Goal: Task Accomplishment & Management: Complete application form

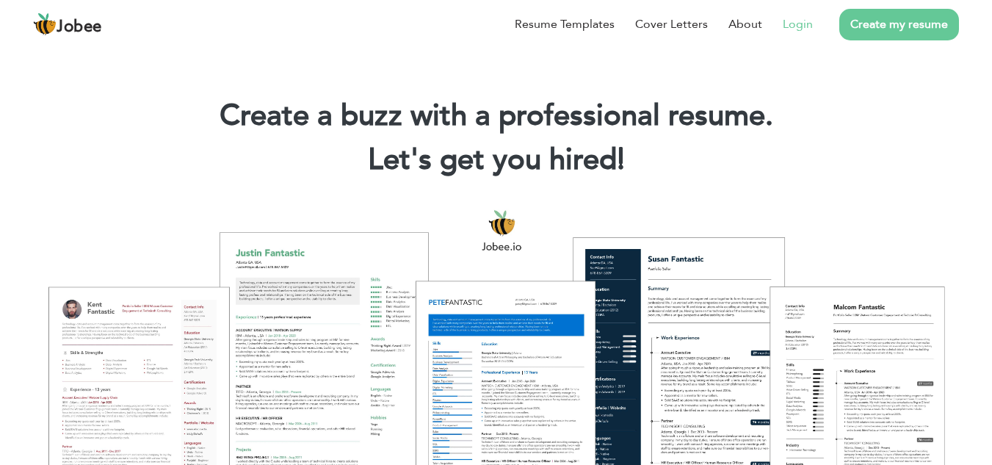
click at [809, 35] on li "Login" at bounding box center [787, 24] width 51 height 38
click at [797, 28] on link "Login" at bounding box center [798, 24] width 30 height 18
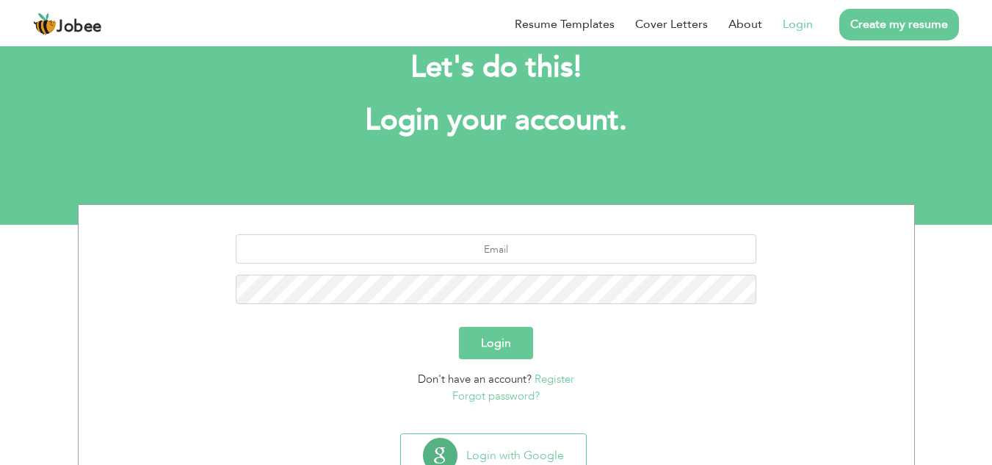
scroll to position [43, 0]
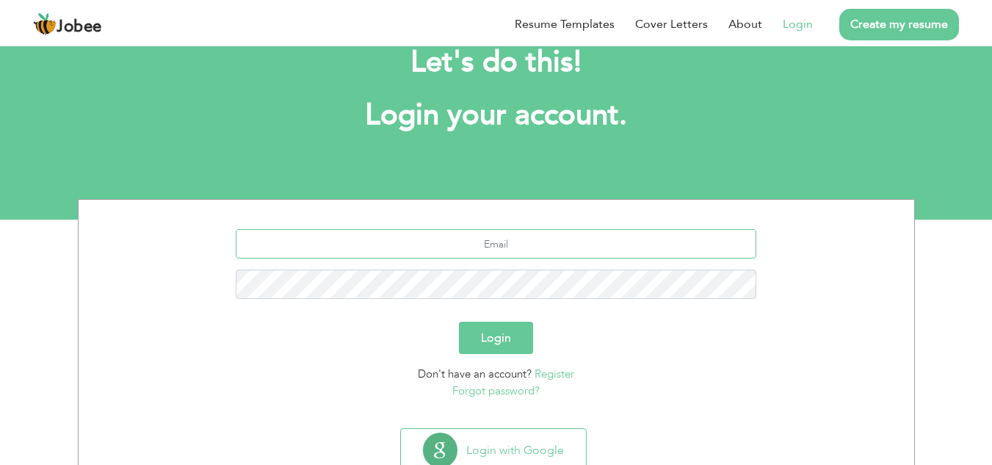
click at [472, 239] on input "text" at bounding box center [496, 243] width 521 height 29
type input "[EMAIL_ADDRESS][DOMAIN_NAME]"
click at [459, 322] on button "Login" at bounding box center [496, 338] width 74 height 32
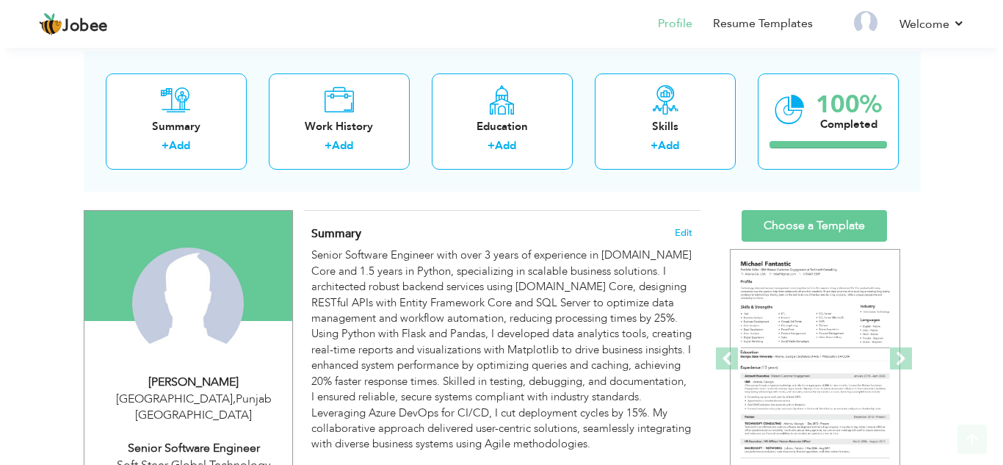
scroll to position [75, 0]
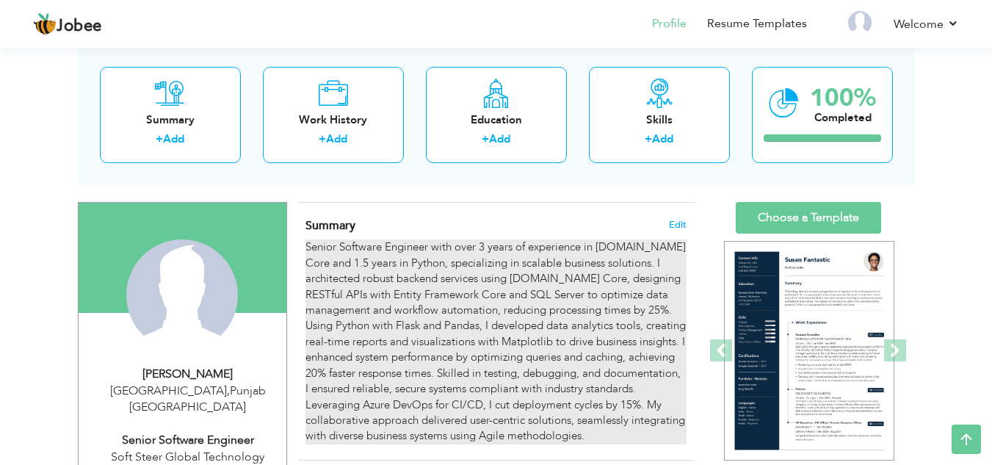
click at [596, 272] on div "Senior Software Engineer with over 3 years of experience in ASP.NET Core and 1.…" at bounding box center [496, 341] width 381 height 204
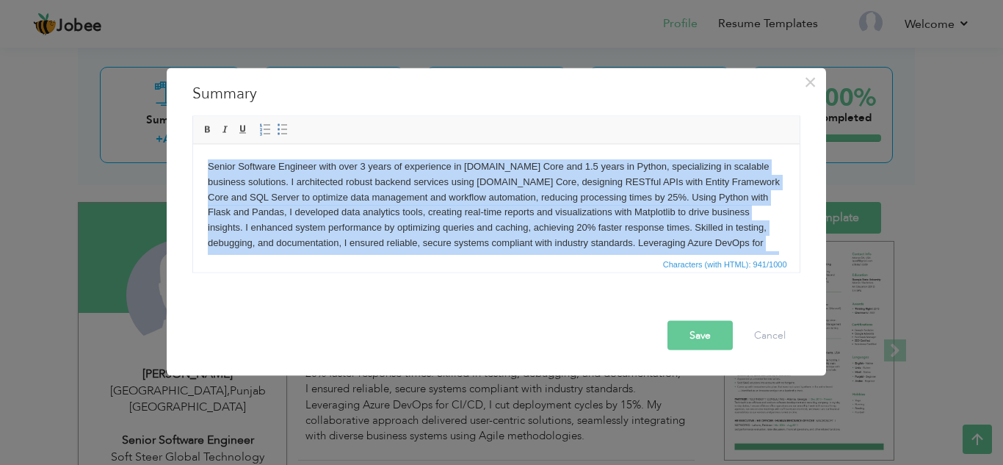
copy body "Senior Software Engineer with over 3 years of experience in ASP.NET Core and 1.…"
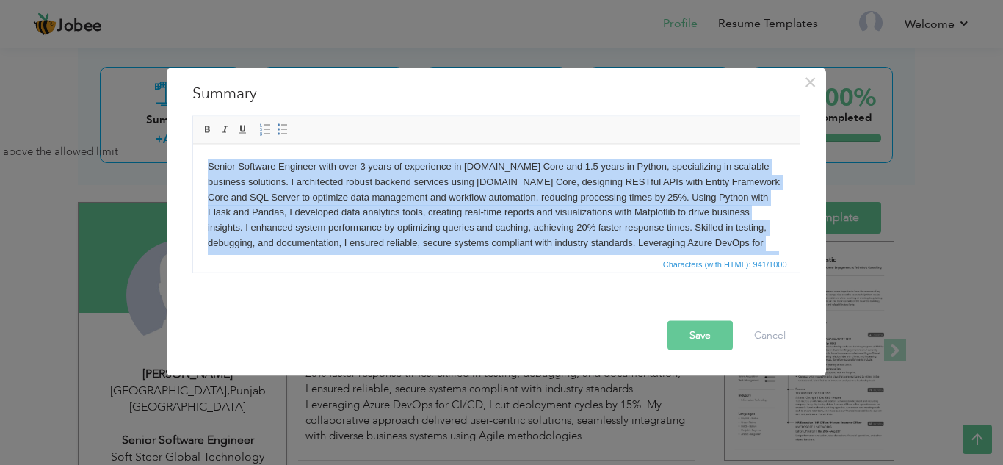
click at [485, 226] on body "Senior Software Engineer with over 3 years of experience in ASP.NET Core and 1.…" at bounding box center [495, 220] width 577 height 122
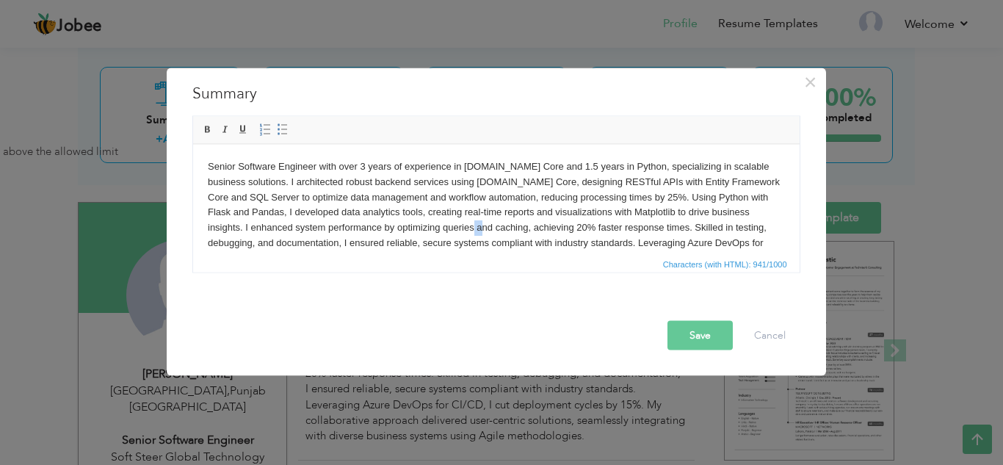
click at [485, 226] on body "Senior Software Engineer with over 3 years of experience in ASP.NET Core and 1.…" at bounding box center [495, 220] width 577 height 122
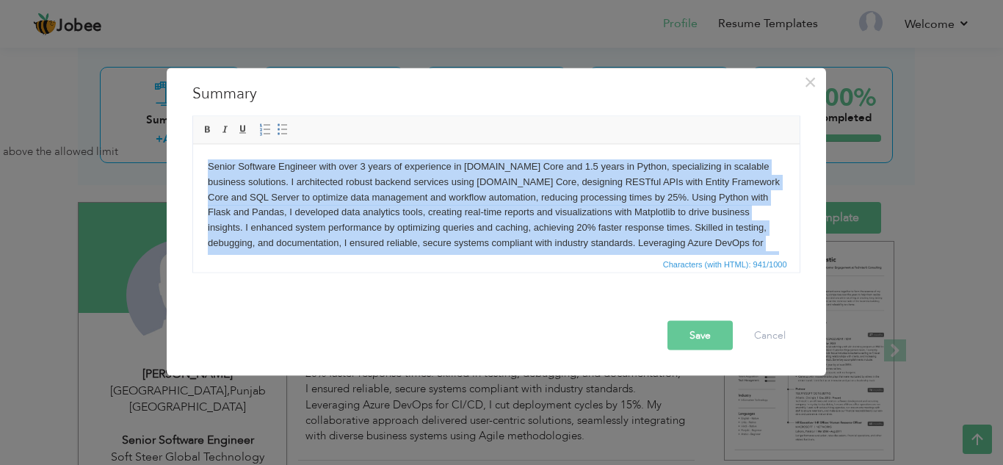
click at [485, 226] on body "Senior Software Engineer with over 3 years of experience in ASP.NET Core and 1.…" at bounding box center [495, 220] width 577 height 122
paste body
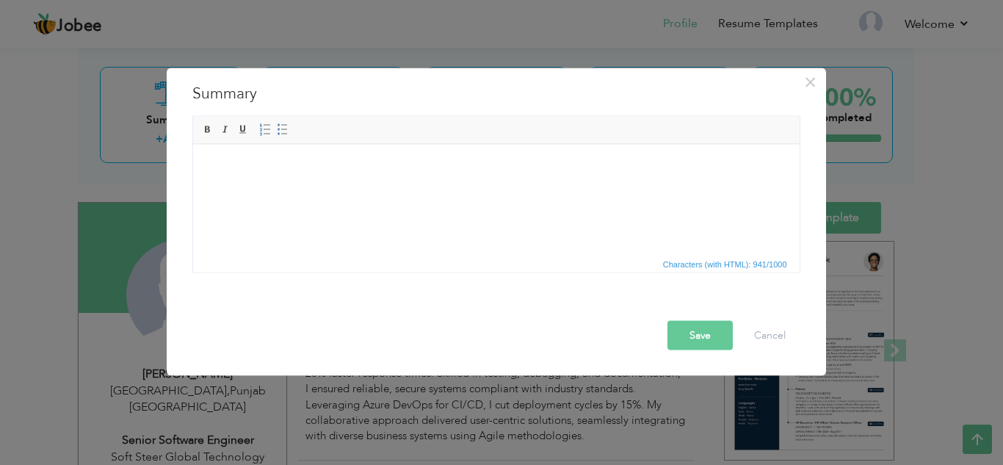
click at [423, 165] on body at bounding box center [495, 166] width 577 height 15
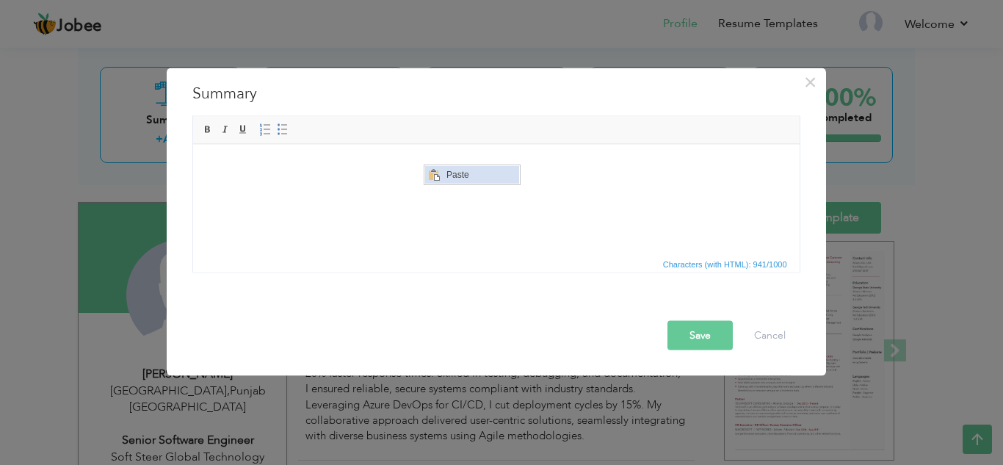
click at [447, 179] on span "Paste" at bounding box center [480, 175] width 76 height 18
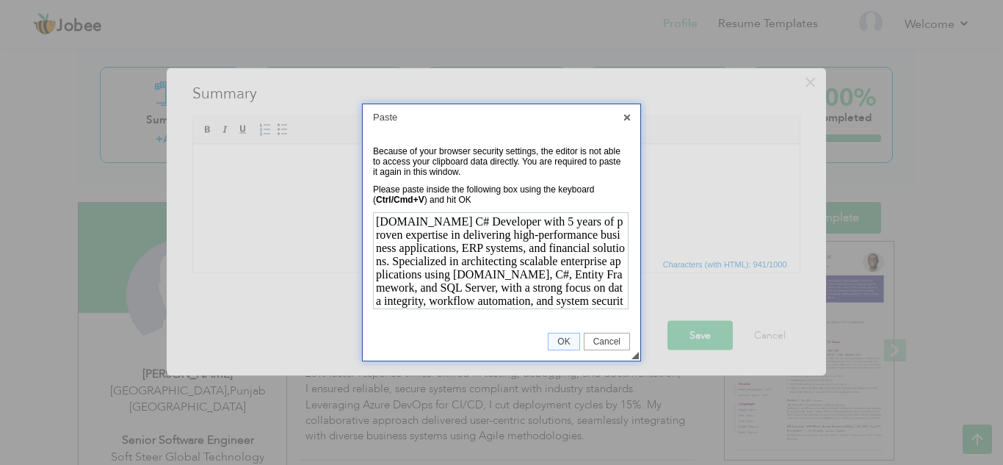
scroll to position [118, 0]
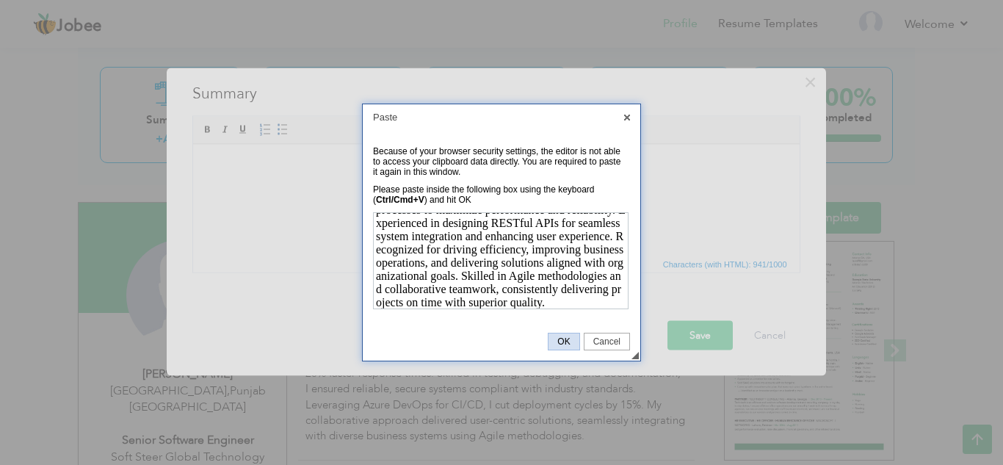
click at [563, 342] on span "OK" at bounding box center [564, 341] width 30 height 10
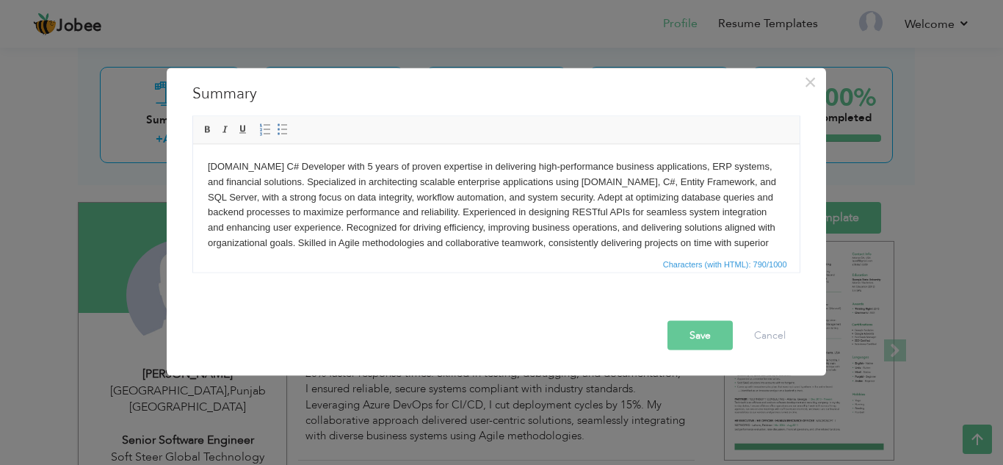
scroll to position [9, 0]
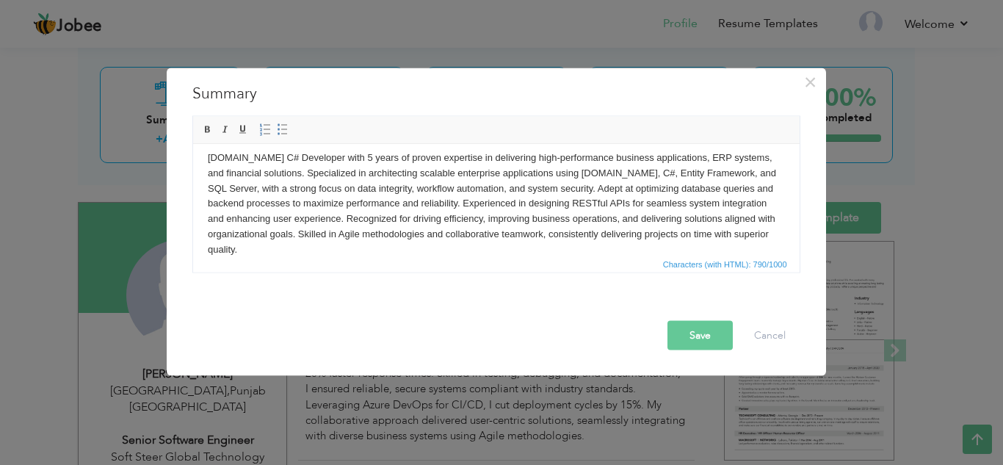
click at [690, 337] on button "Save" at bounding box center [700, 334] width 65 height 29
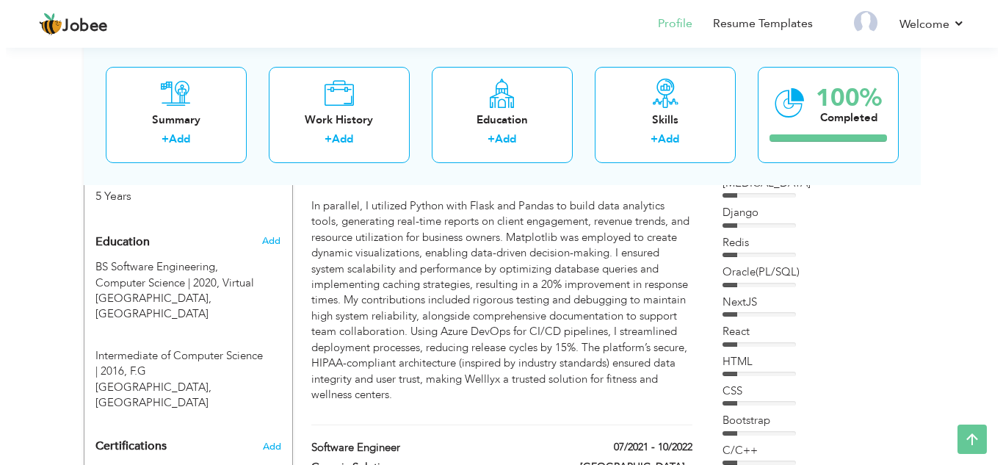
scroll to position [596, 0]
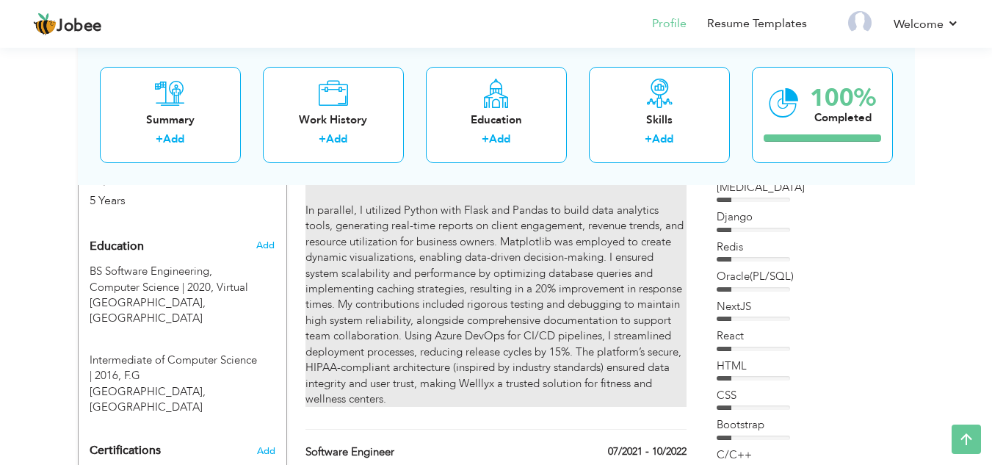
click at [322, 201] on p "As a Senior Software Engineer, I led the development of the Welllyx platform, a…" at bounding box center [496, 211] width 381 height 394
type input "Senior Software Engineer"
type input "Soft Steer Global Technology"
type input "11/2022"
type input "[GEOGRAPHIC_DATA]"
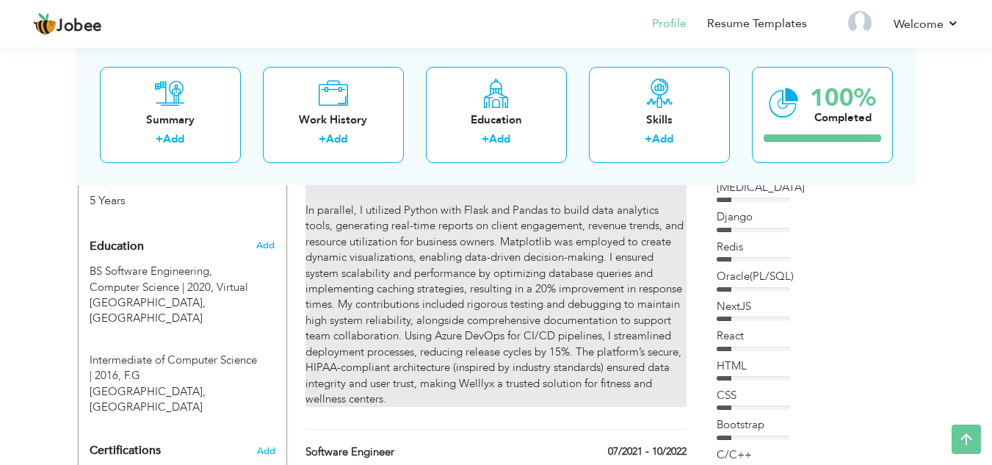
type input "[GEOGRAPHIC_DATA]"
checkbox input "true"
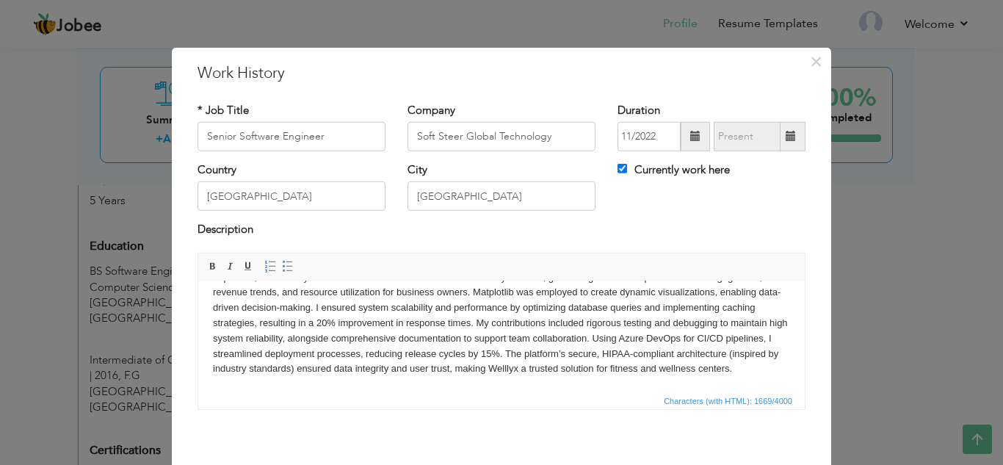
scroll to position [148, 0]
drag, startPoint x: 803, startPoint y: 305, endPoint x: 1001, endPoint y: 647, distance: 395.3
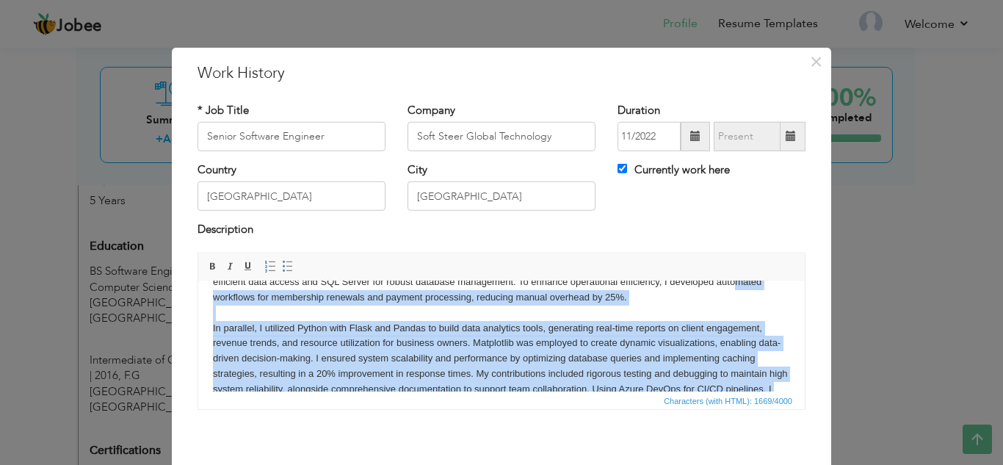
scroll to position [62, 0]
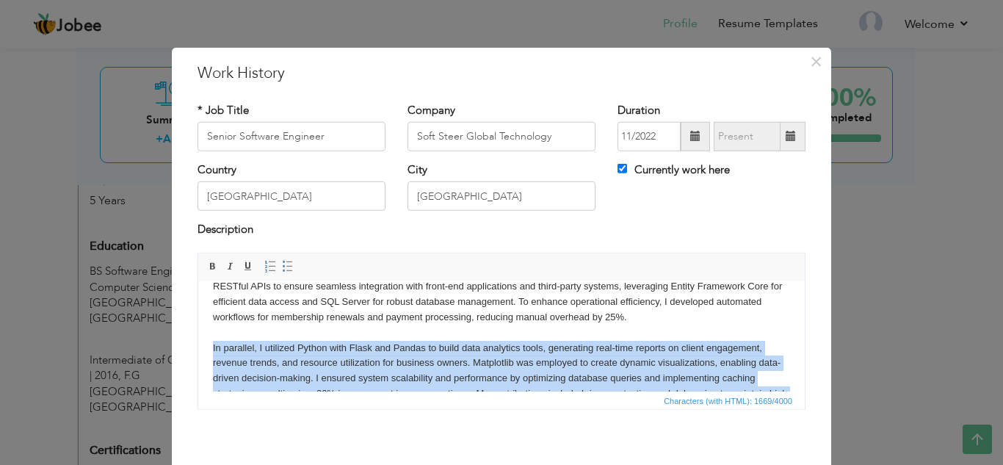
drag, startPoint x: 256, startPoint y: 372, endPoint x: 211, endPoint y: 345, distance: 52.4
click at [211, 345] on html "As a Senior Software Engineer, I led the development of the Welllyx platform, a…" at bounding box center [501, 339] width 607 height 243
copy p "In parallel, I utilized Python with Flask and Pandas to build data analytics to…"
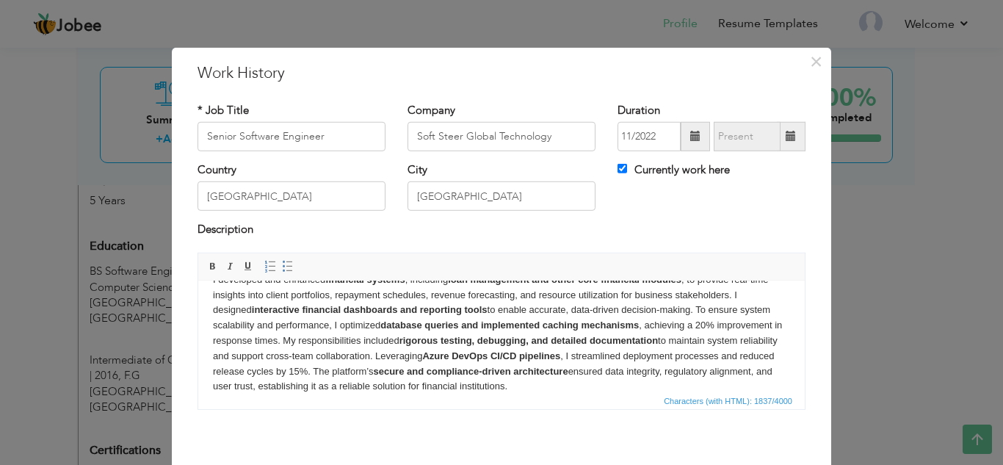
scroll to position [129, 0]
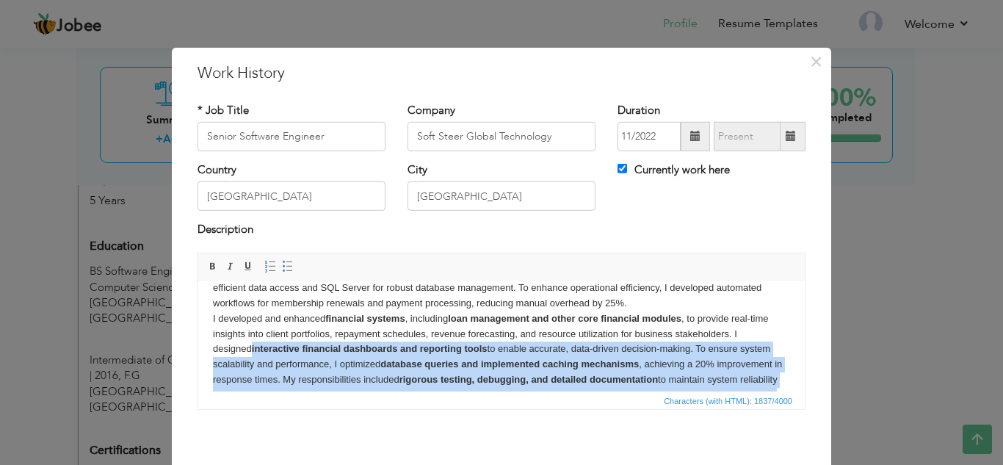
drag, startPoint x: 804, startPoint y: 353, endPoint x: 811, endPoint y: 338, distance: 16.1
click at [805, 338] on html "As a Senior Software Engineer, I led the development of the Welllyx platform, a…" at bounding box center [501, 325] width 607 height 243
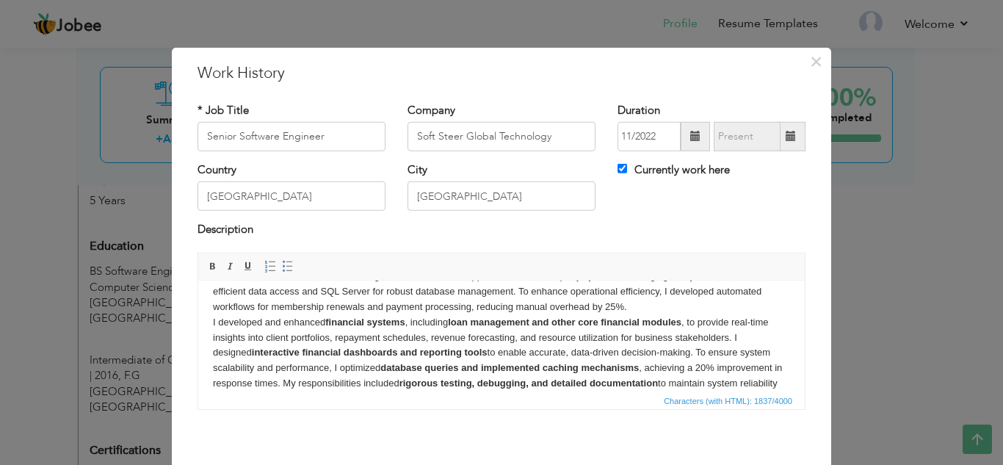
click at [775, 331] on p "As a Senior Software Engineer, I led the development of the Welllyx platform, a…" at bounding box center [501, 330] width 577 height 214
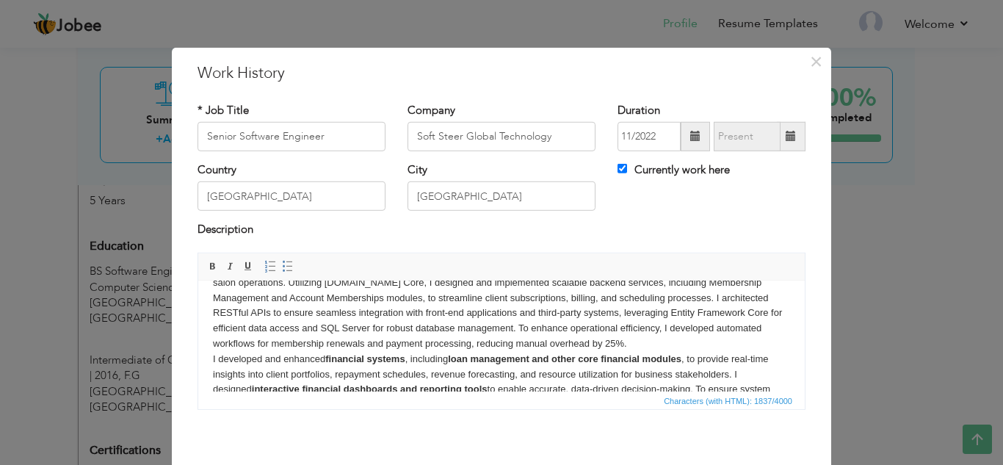
scroll to position [38, 0]
click at [644, 339] on p "As a Senior Software Engineer, I led the development of the Welllyx platform, a…" at bounding box center [501, 364] width 577 height 214
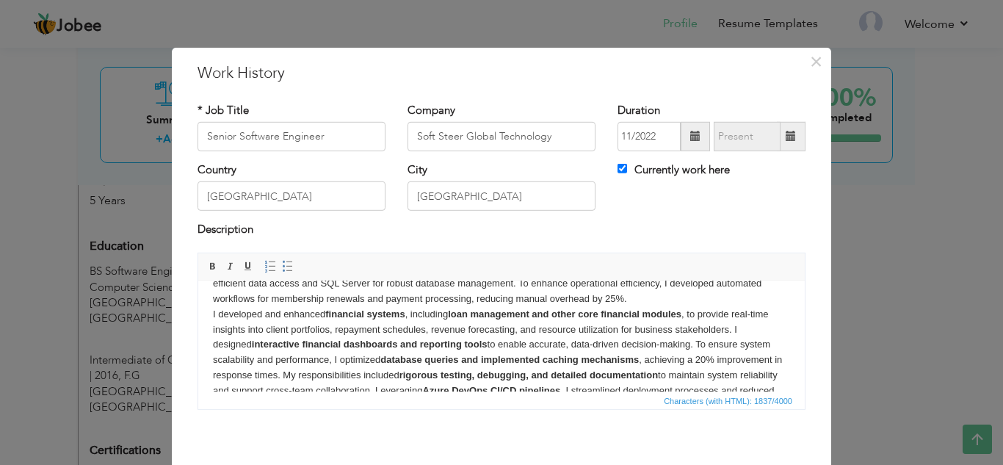
scroll to position [133, 0]
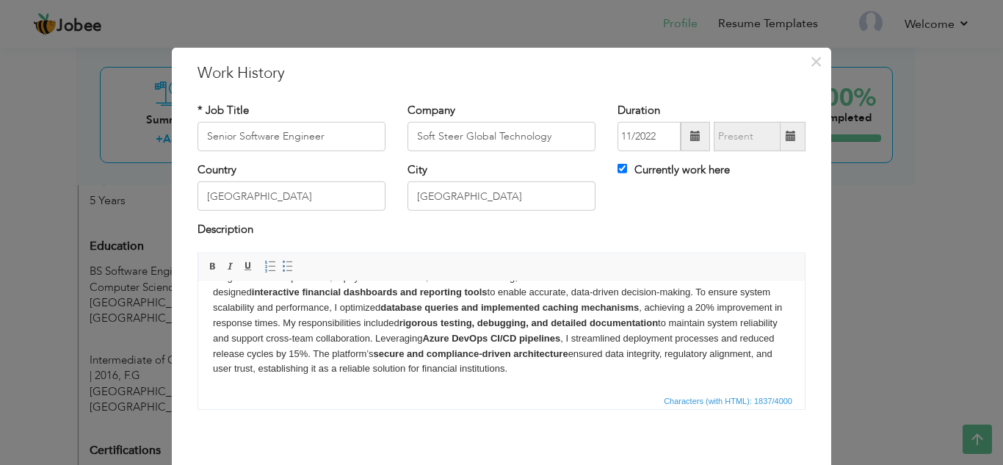
click at [603, 361] on p "As a Senior Software Engineer, I led the development of the Welllyx platform, a…" at bounding box center [501, 269] width 577 height 214
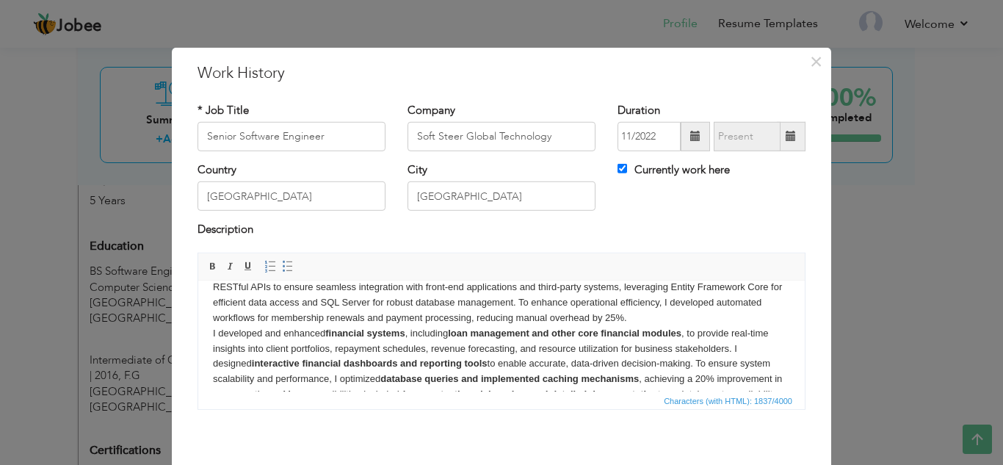
scroll to position [31, 0]
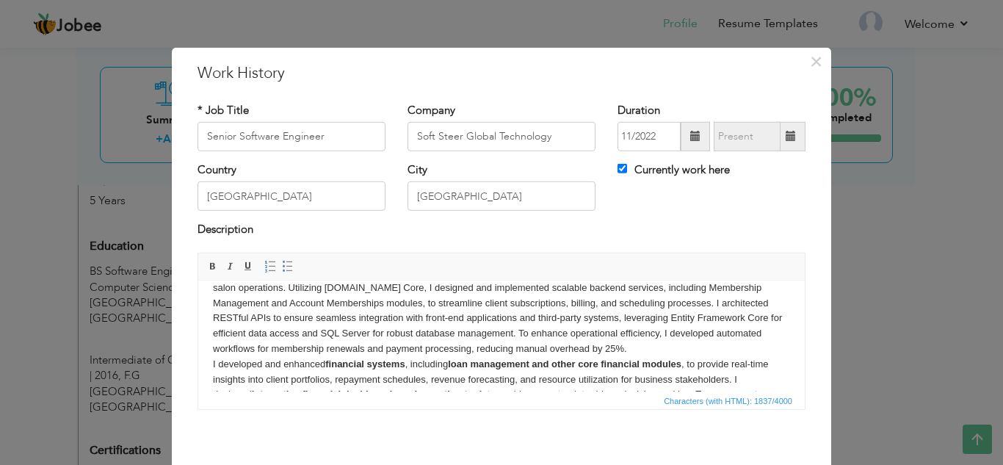
drag, startPoint x: 617, startPoint y: 372, endPoint x: 211, endPoint y: 362, distance: 406.4
click at [211, 362] on html "As a Senior Software Engineer, I led the development of the Welllyx platform, a…" at bounding box center [501, 371] width 607 height 243
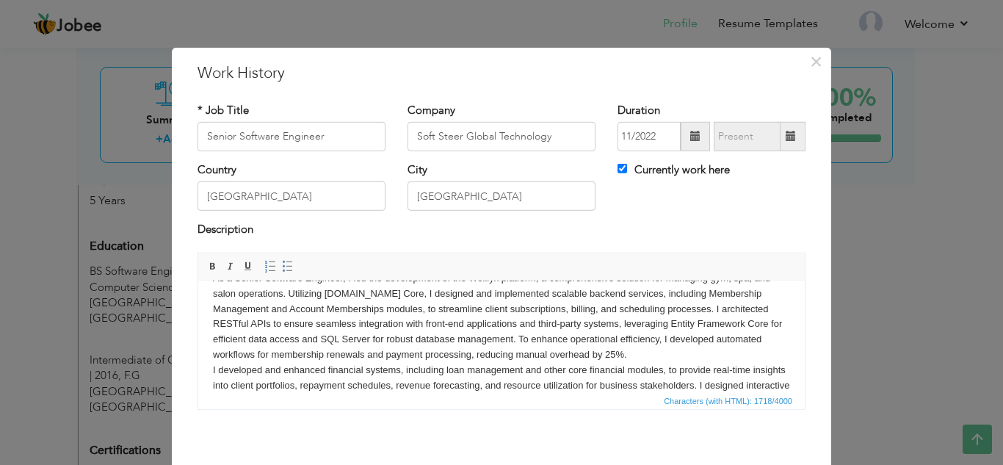
scroll to position [15, 0]
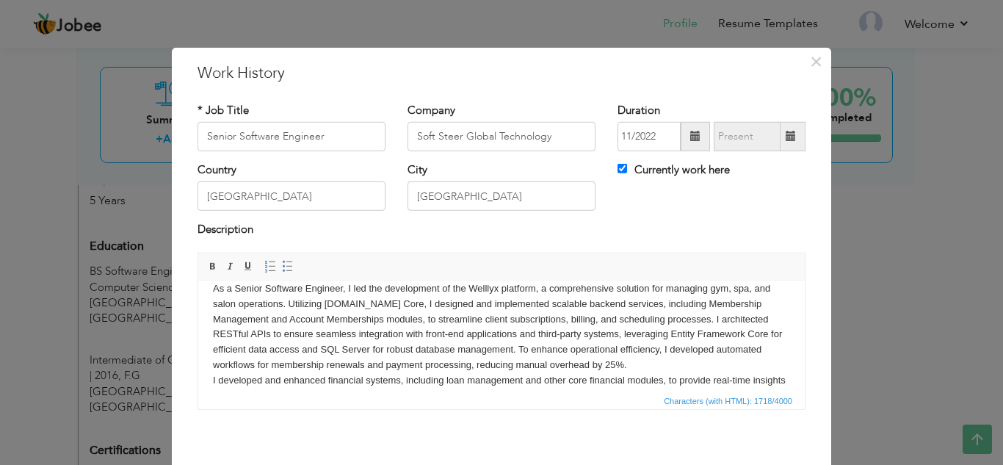
click at [627, 365] on p "As a Senior Software Engineer, I led the development of the Welllyx platform, a…" at bounding box center [501, 388] width 577 height 214
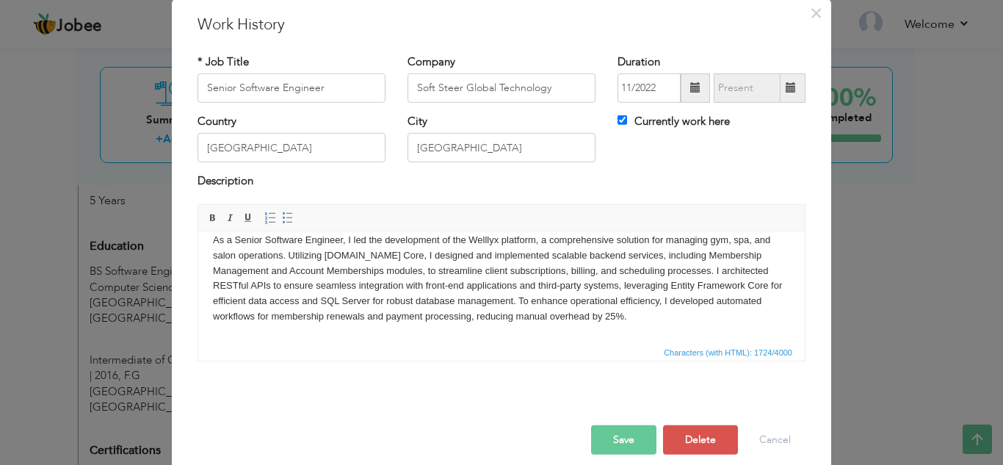
scroll to position [64, 0]
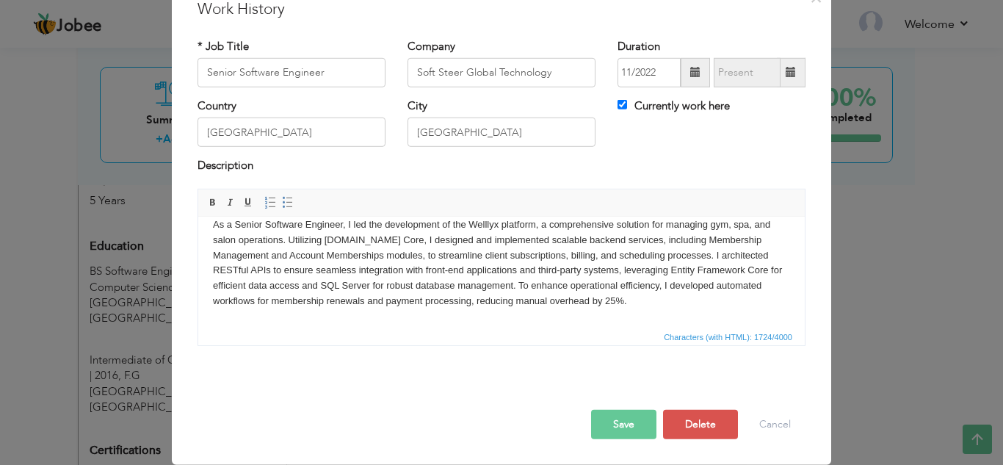
click at [603, 428] on button "Save" at bounding box center [623, 424] width 65 height 29
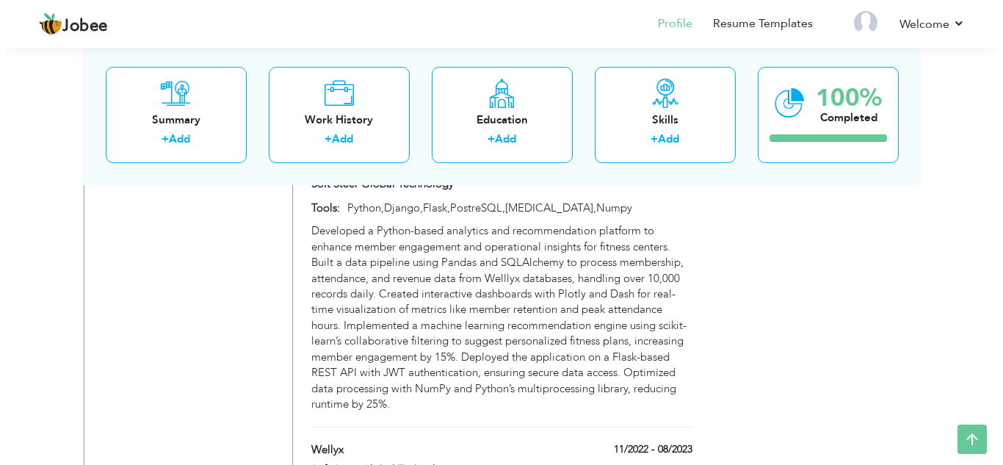
scroll to position [1426, 0]
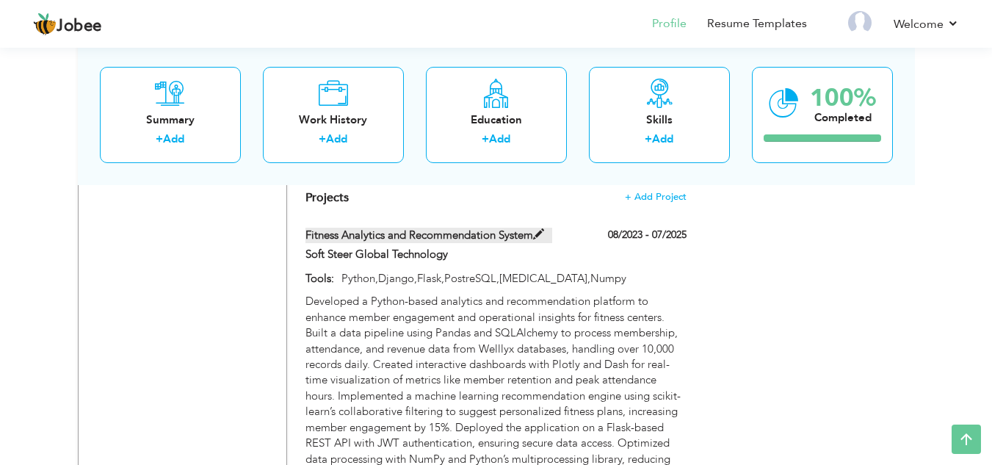
click at [451, 228] on label "Fitness Analytics and Recommendation System" at bounding box center [429, 235] width 247 height 15
type input "Fitness Analytics and Recommendation System"
type input "Soft Steer Global Technology"
type input "08/2023"
type input "07/2025"
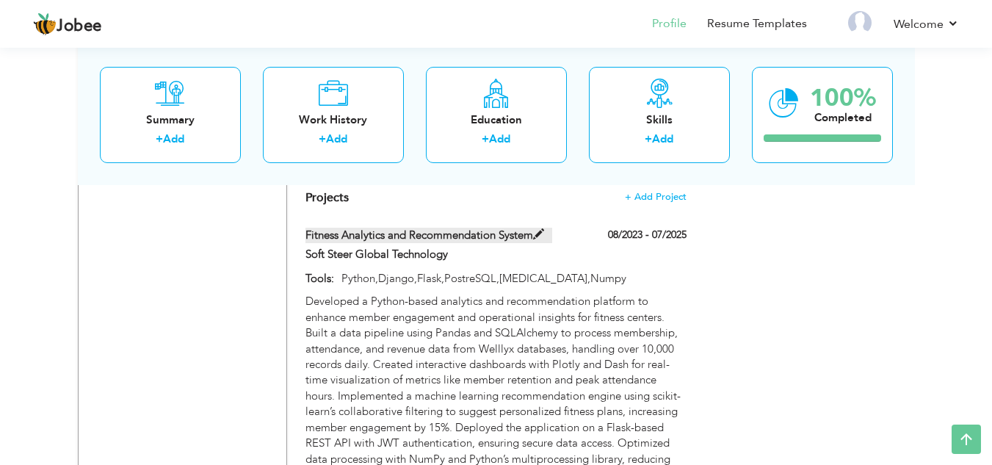
type input "Python,Django,Flask,PostreSQL,Pytest,Numpy"
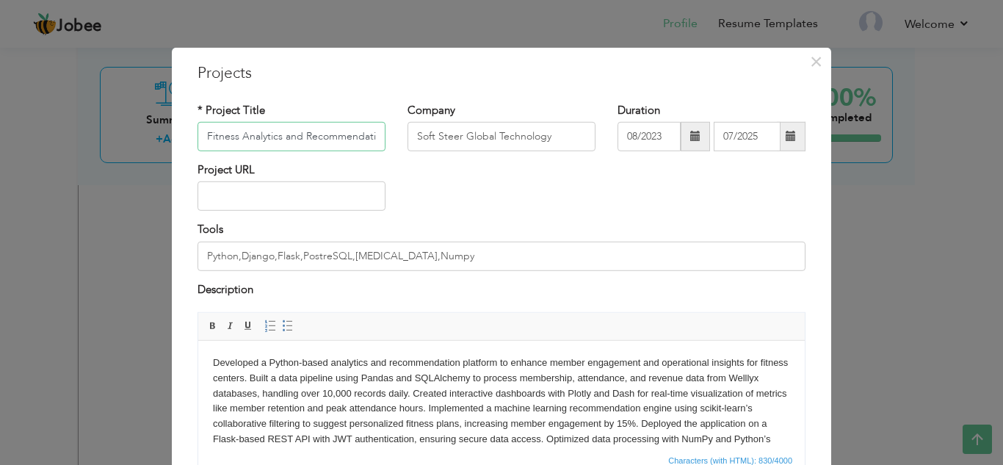
scroll to position [0, 46]
click at [356, 140] on input "Fitness Analytics and Recommendation System" at bounding box center [292, 136] width 188 height 29
paste input "Enterprise Loan & Financial Management"
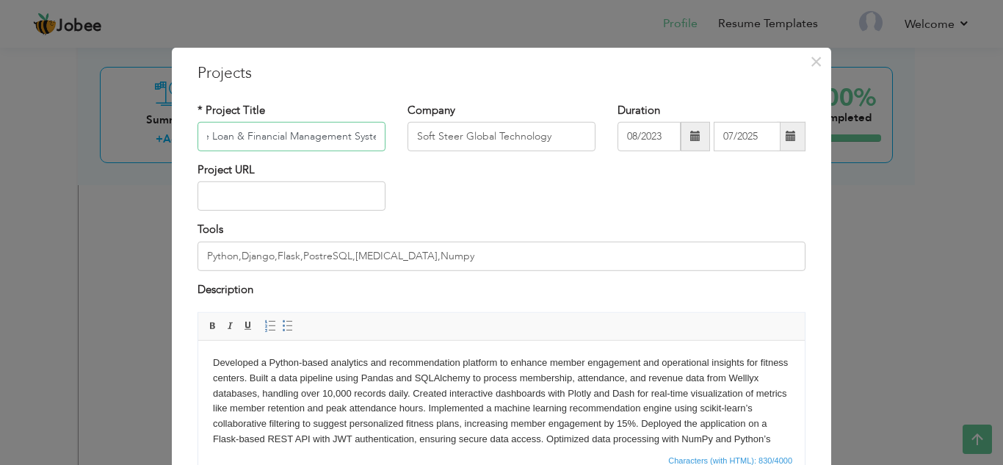
scroll to position [0, 55]
type input "Enterprise Loan & Financial Management System"
click at [450, 260] on input "Python,Django,Flask,PostreSQL,Pytest,Numpy" at bounding box center [502, 256] width 608 height 29
drag, startPoint x: 436, startPoint y: 256, endPoint x: 130, endPoint y: 216, distance: 308.2
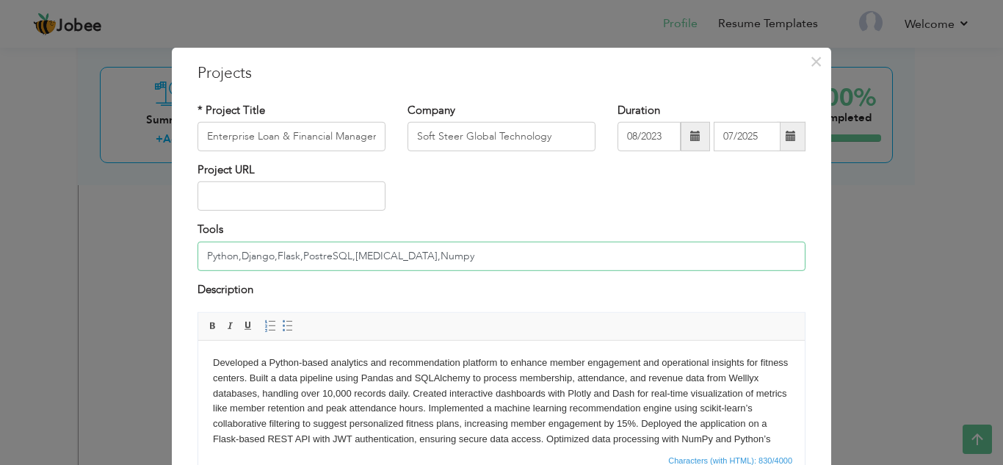
click at [130, 216] on div "× Projects * Project Title Enterprise Loan & Financial Management System Compan…" at bounding box center [501, 232] width 1003 height 465
paste input "[DOMAIN_NAME], C#, Entity Framework, SQL Server, Azure DevOps (CI/CD), RESTful …"
type input "[DOMAIN_NAME], C#, Entity Framework, SQL Server, Azure DevOps (CI/CD), RESTful …"
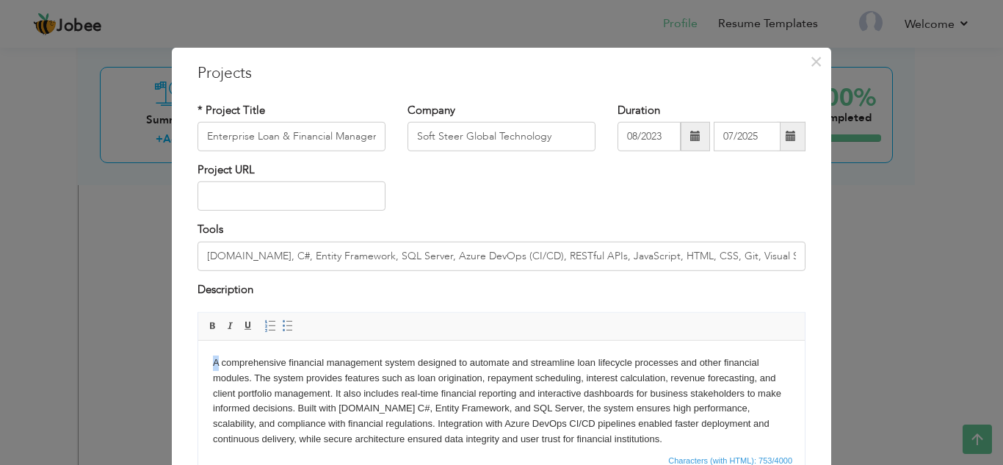
drag, startPoint x: 219, startPoint y: 364, endPoint x: 207, endPoint y: 364, distance: 11.8
click at [207, 364] on html "A comprehensive financial management system designed to automate and streamline…" at bounding box center [501, 401] width 607 height 121
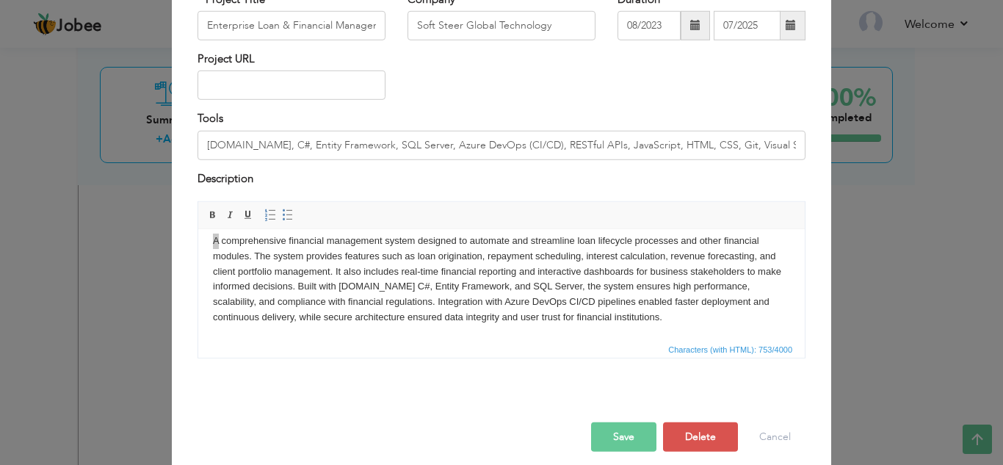
scroll to position [120, 0]
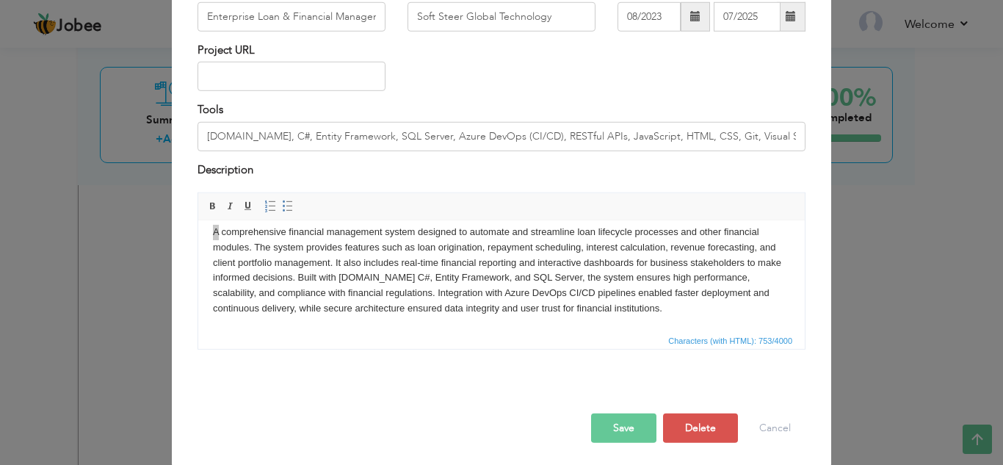
click at [619, 430] on button "Save" at bounding box center [623, 428] width 65 height 29
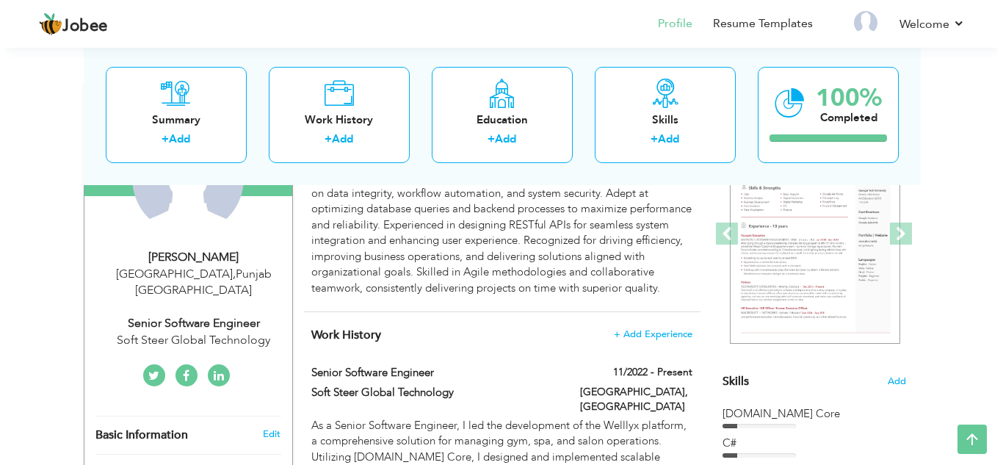
scroll to position [0, 0]
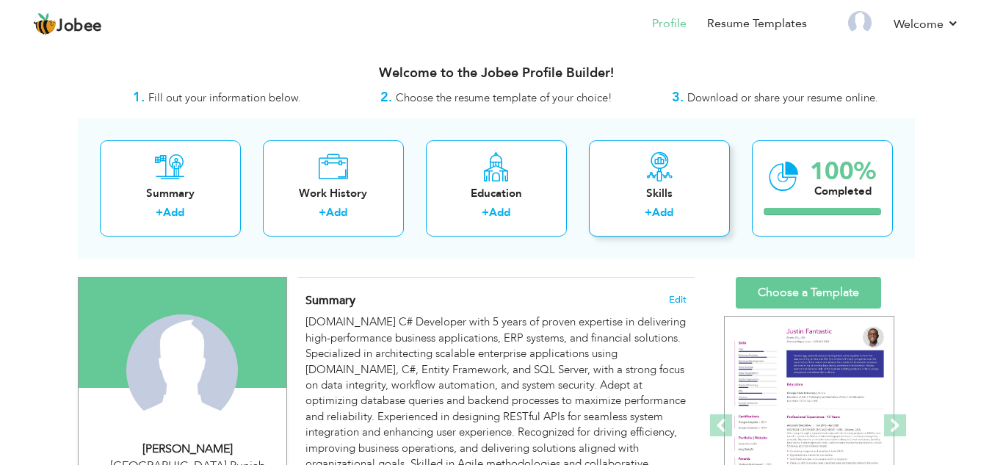
click at [652, 184] on div "Skills + Add" at bounding box center [659, 188] width 141 height 96
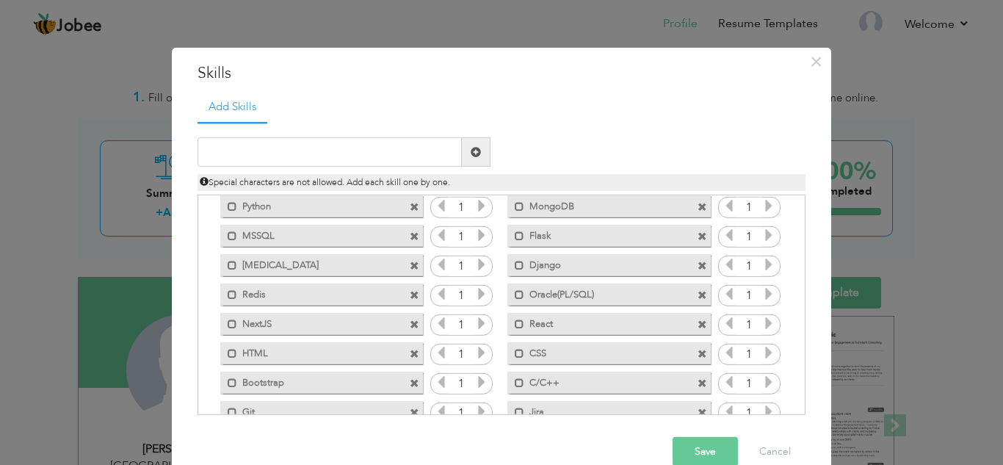
scroll to position [58, 0]
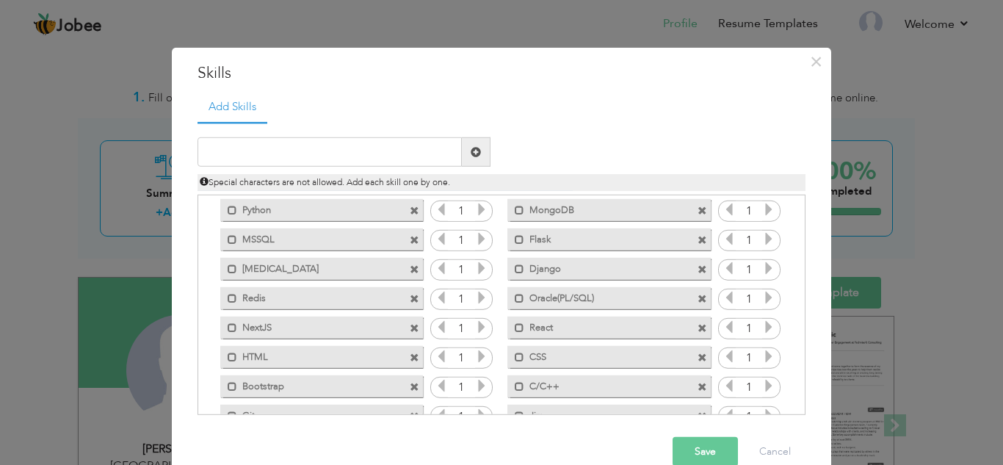
click at [698, 270] on span at bounding box center [703, 269] width 10 height 10
click at [698, 242] on span at bounding box center [703, 240] width 10 height 10
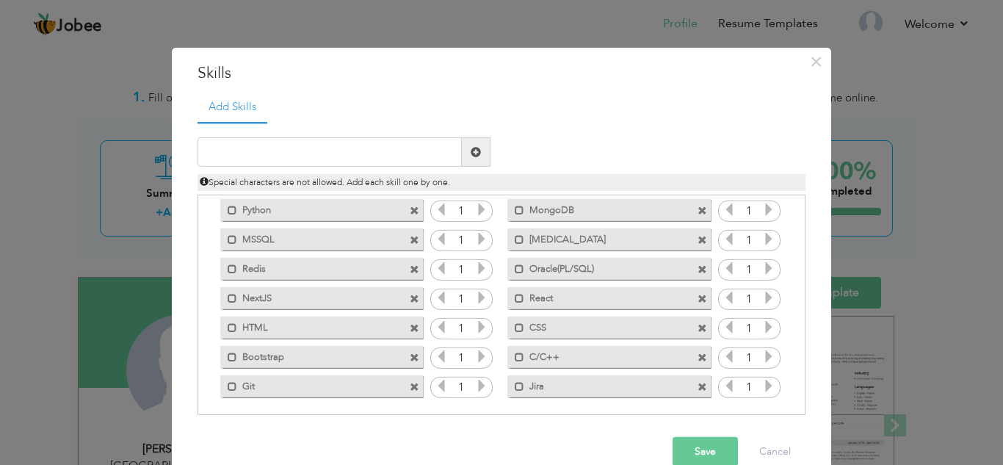
click at [410, 212] on span at bounding box center [415, 211] width 10 height 10
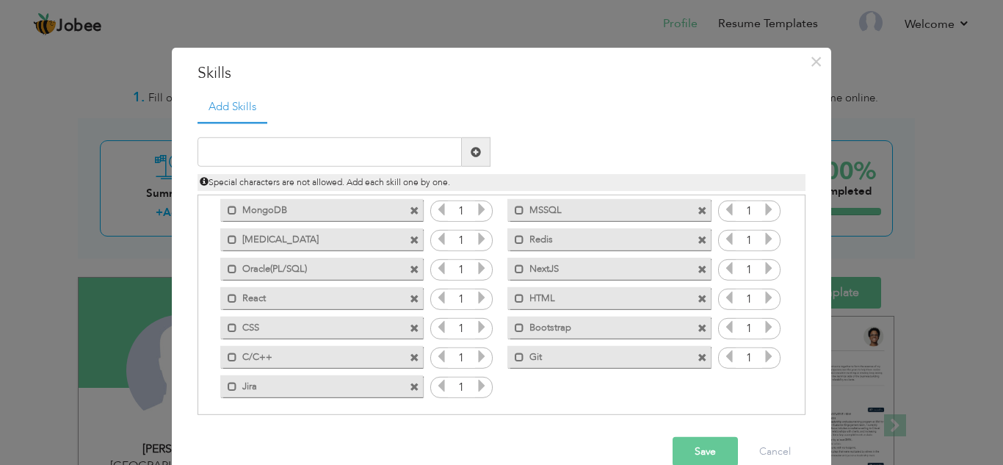
click at [410, 235] on span at bounding box center [415, 240] width 10 height 10
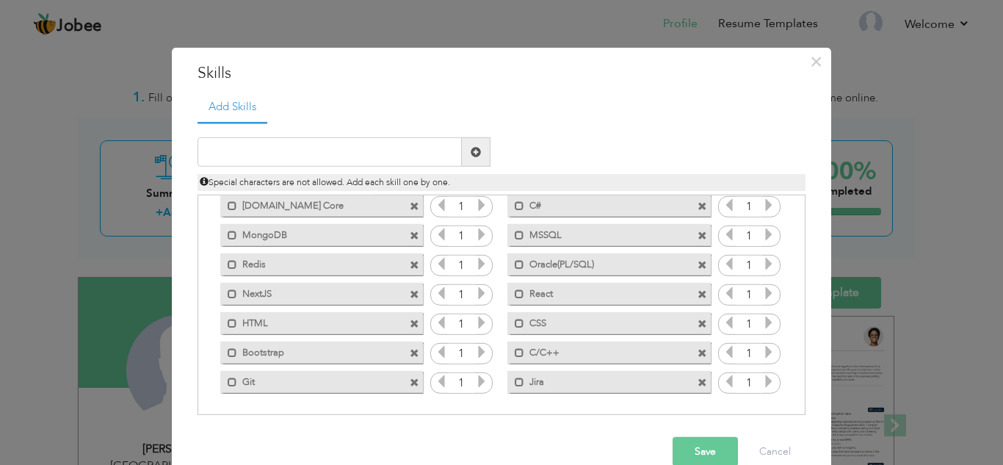
scroll to position [33, 0]
click at [361, 159] on input "text" at bounding box center [330, 151] width 264 height 29
drag, startPoint x: 298, startPoint y: 154, endPoint x: 196, endPoint y: 154, distance: 101.4
click at [198, 154] on input "Nunit" at bounding box center [330, 151] width 264 height 29
type input "NUnit"
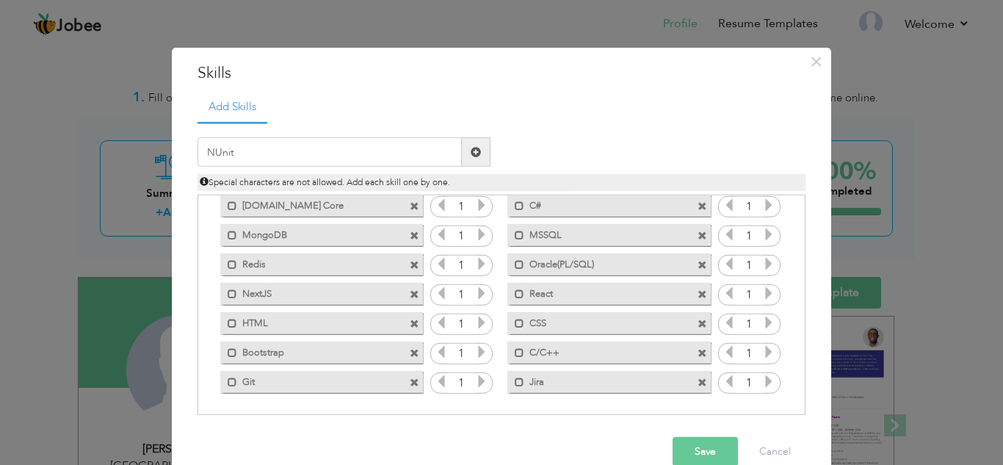
click at [471, 147] on span at bounding box center [476, 152] width 10 height 10
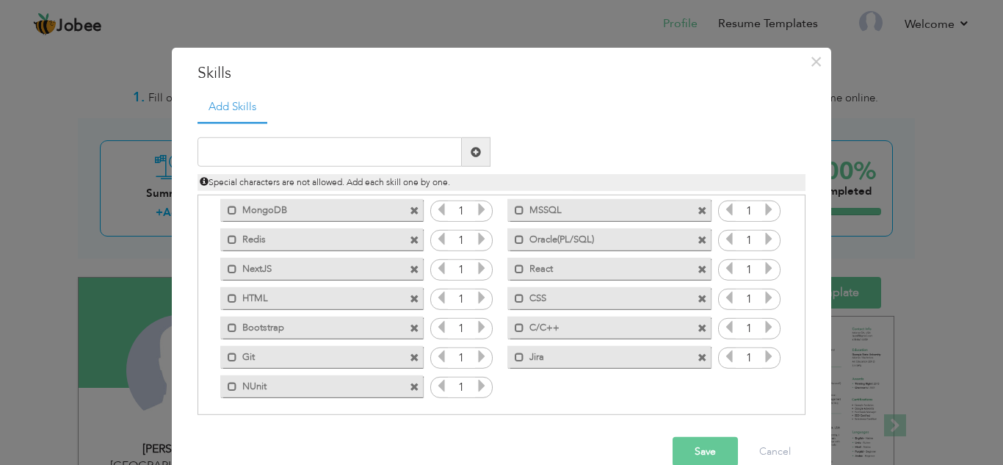
drag, startPoint x: 804, startPoint y: 294, endPoint x: 804, endPoint y: 320, distance: 26.4
click at [804, 320] on div "Add Skills Duplicate entry Asp.net Core 1" at bounding box center [502, 258] width 630 height 335
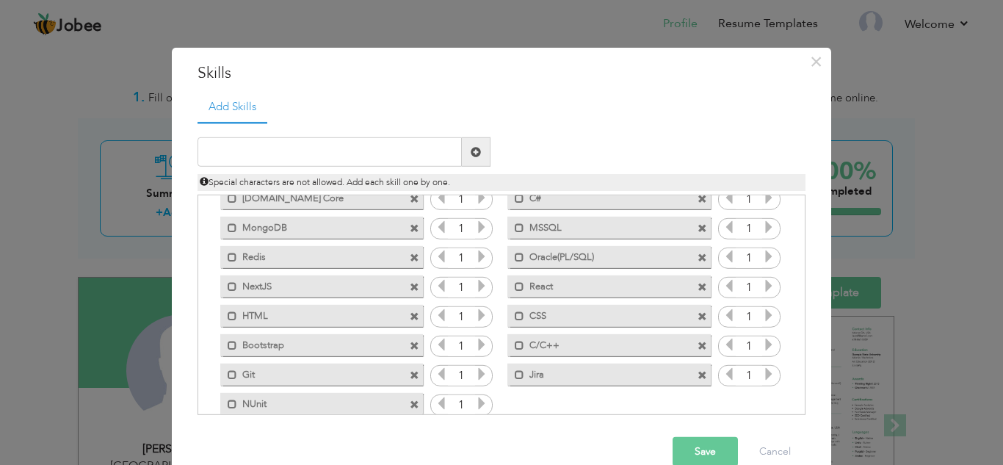
scroll to position [0, 0]
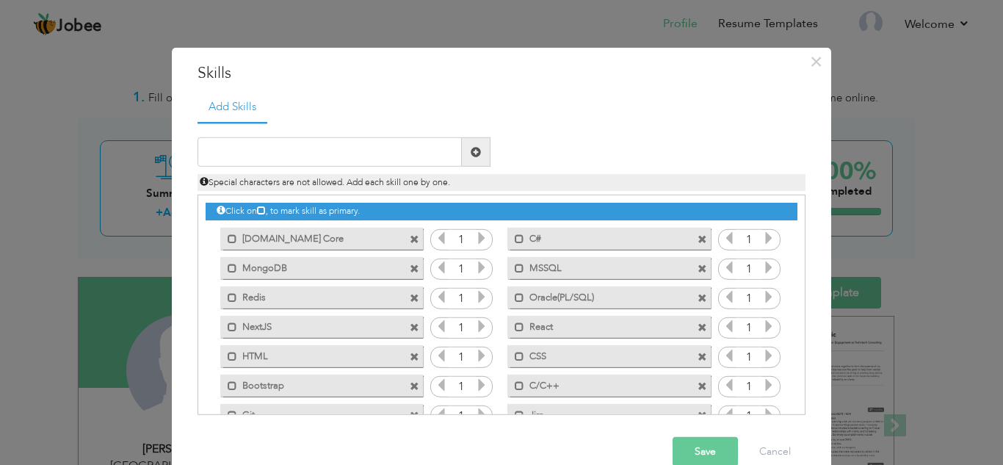
drag, startPoint x: 800, startPoint y: 259, endPoint x: 796, endPoint y: 349, distance: 90.4
click at [796, 349] on div "Click on , to mark skill as primary." at bounding box center [502, 305] width 608 height 220
click at [368, 146] on input "text" at bounding box center [330, 151] width 264 height 29
type input "RestApi/WCF"
click at [483, 156] on span at bounding box center [476, 151] width 29 height 29
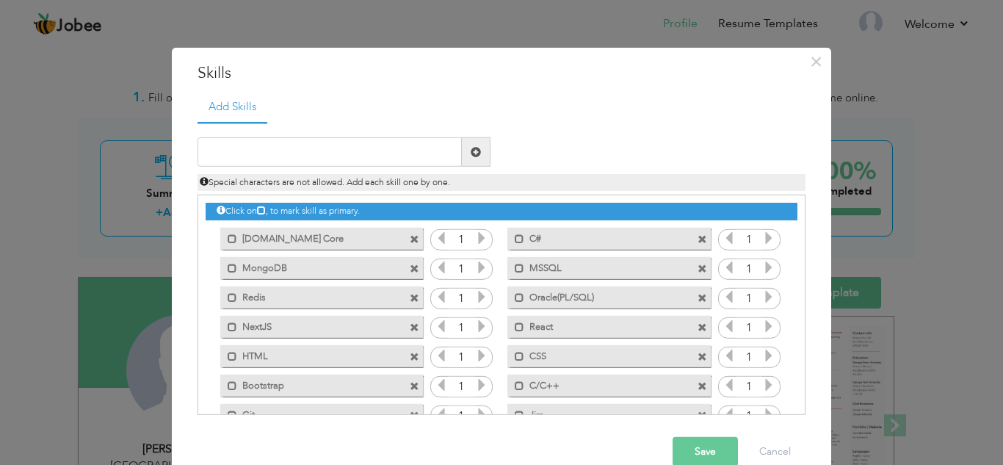
click at [709, 450] on button "Save" at bounding box center [705, 451] width 65 height 29
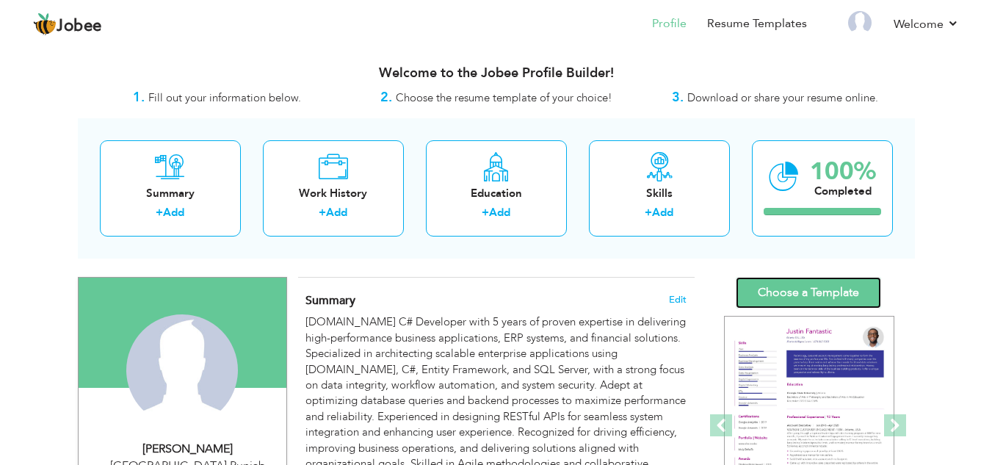
click at [805, 303] on link "Choose a Template" at bounding box center [808, 293] width 145 height 32
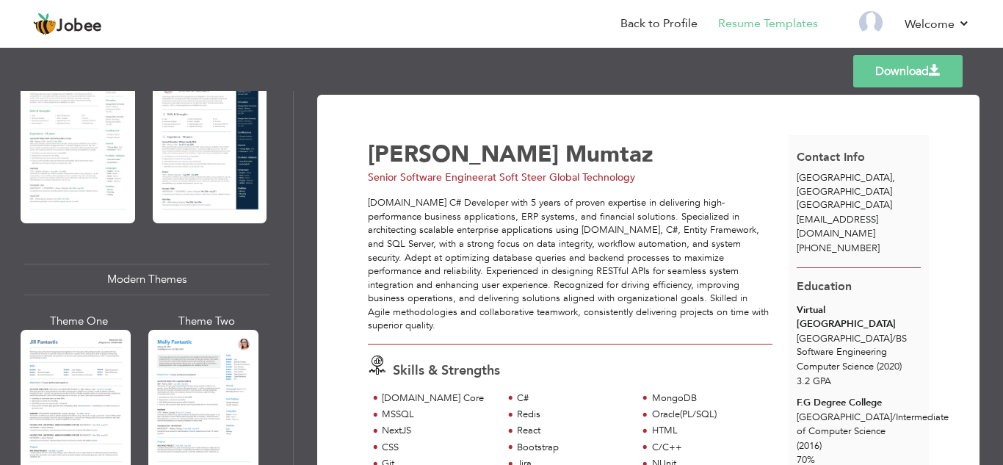
scroll to position [418, 0]
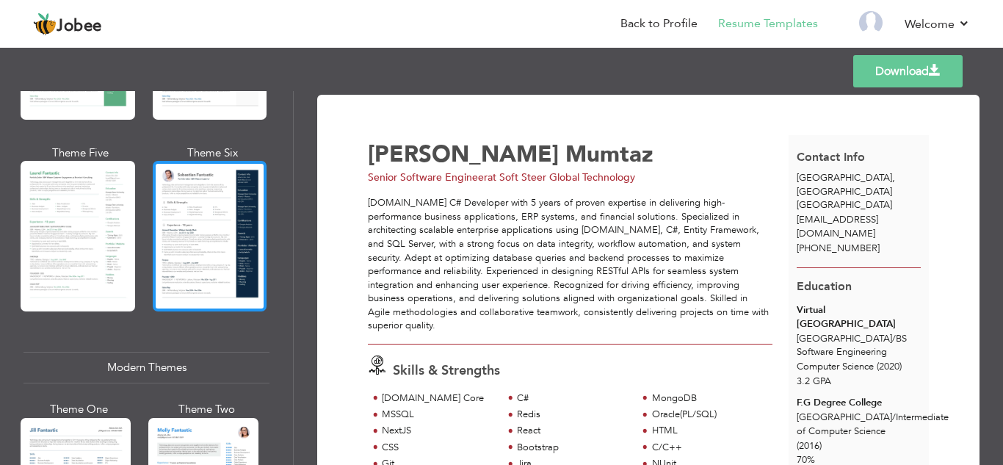
click at [224, 183] on div at bounding box center [210, 236] width 115 height 151
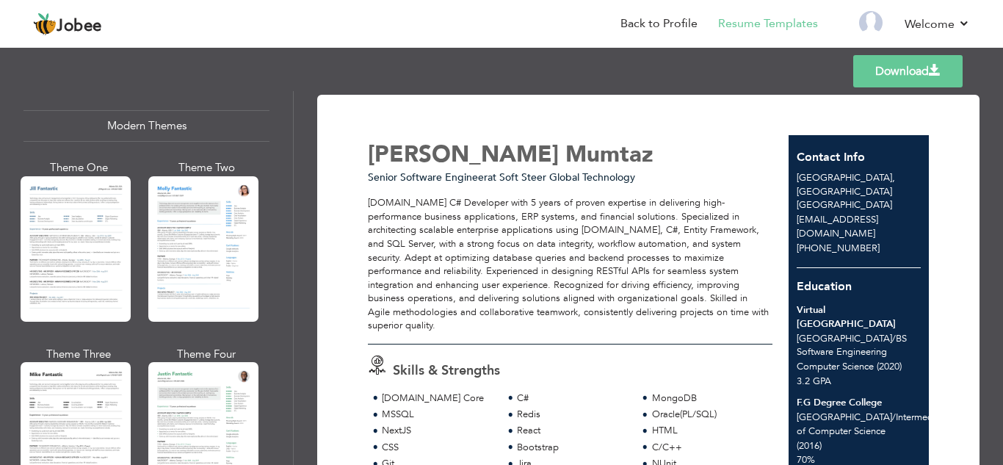
scroll to position [730, 0]
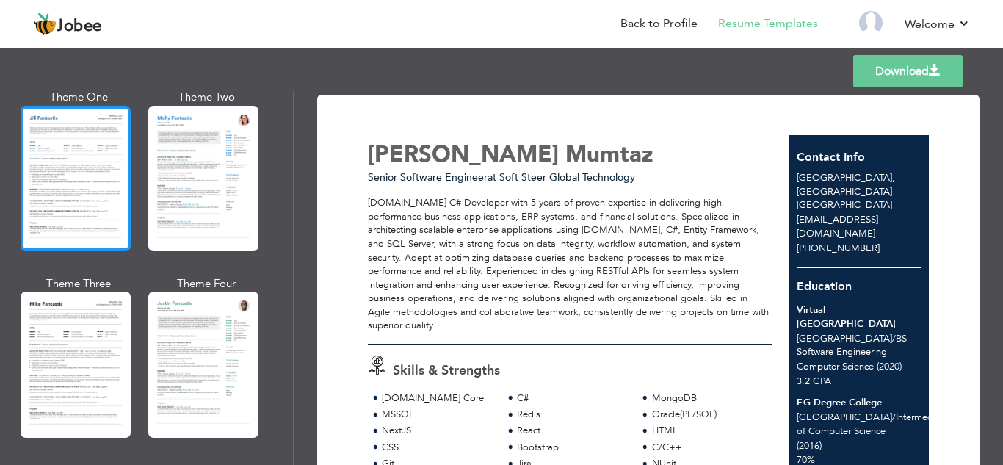
click at [50, 143] on div at bounding box center [76, 178] width 110 height 145
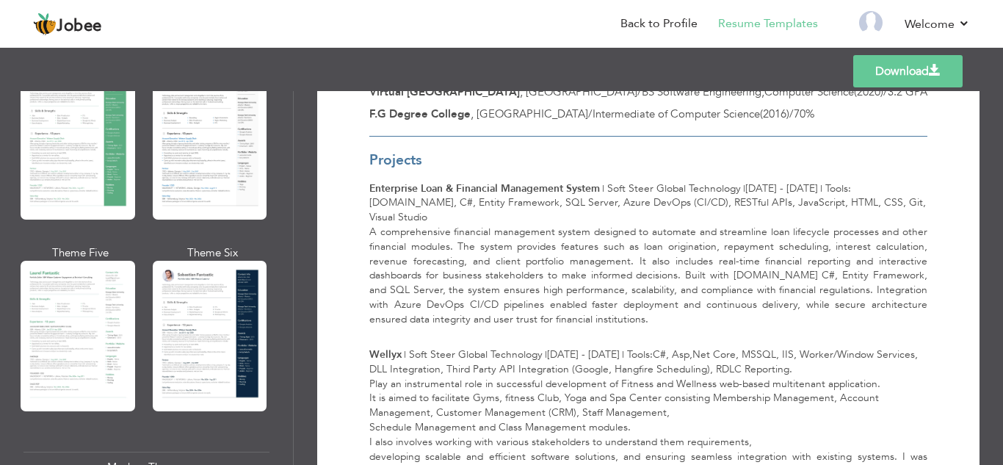
scroll to position [289, 0]
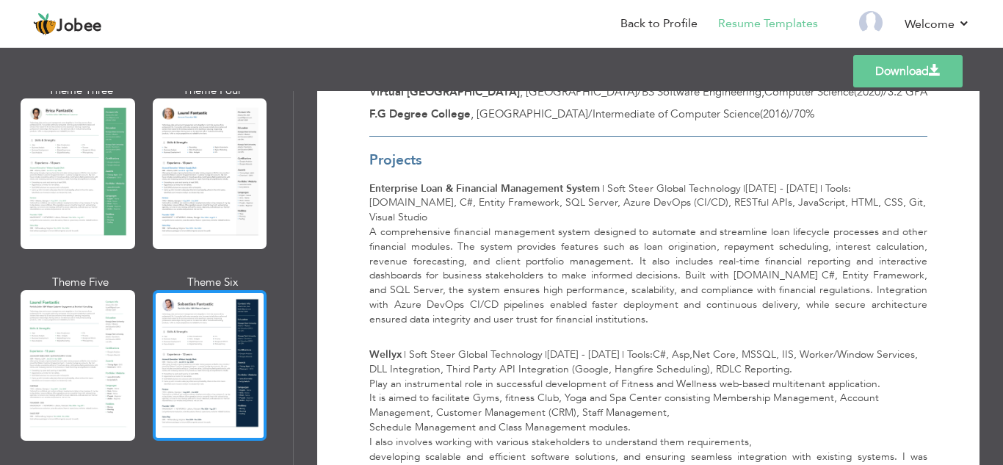
click at [192, 356] on div at bounding box center [210, 365] width 115 height 151
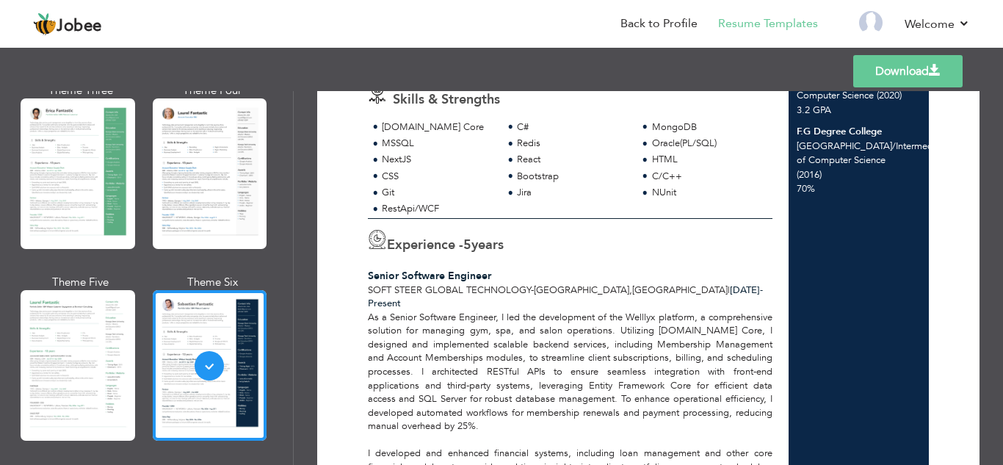
scroll to position [0, 0]
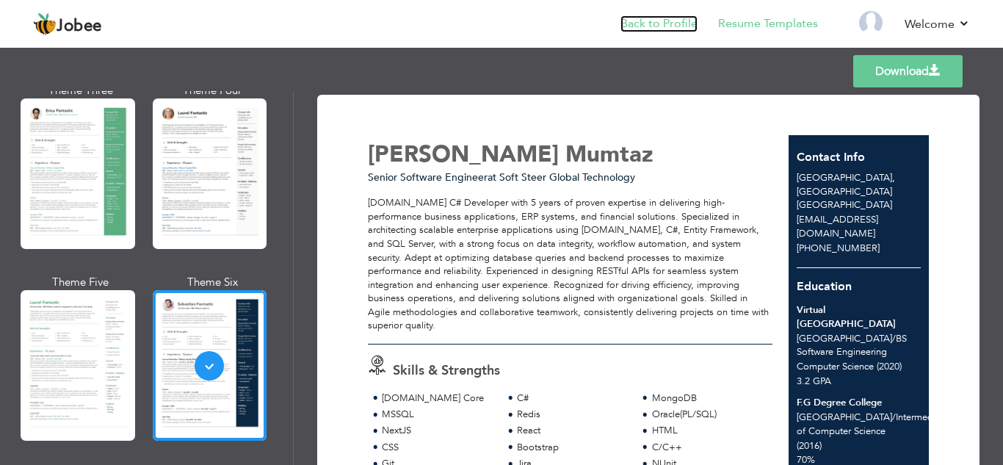
click at [667, 15] on link "Back to Profile" at bounding box center [659, 23] width 77 height 17
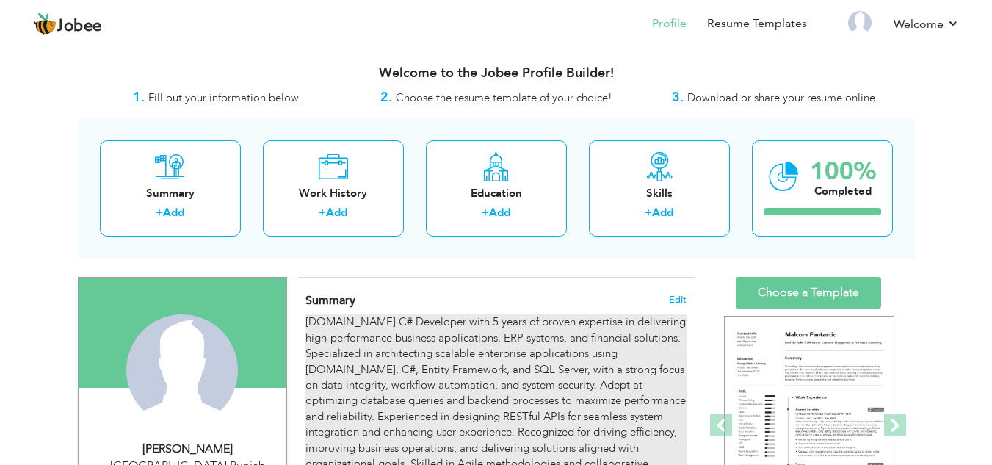
click at [407, 380] on div "ASP.NET C# Developer with 5 years of proven expertise in delivering high-perfor…" at bounding box center [496, 400] width 381 height 173
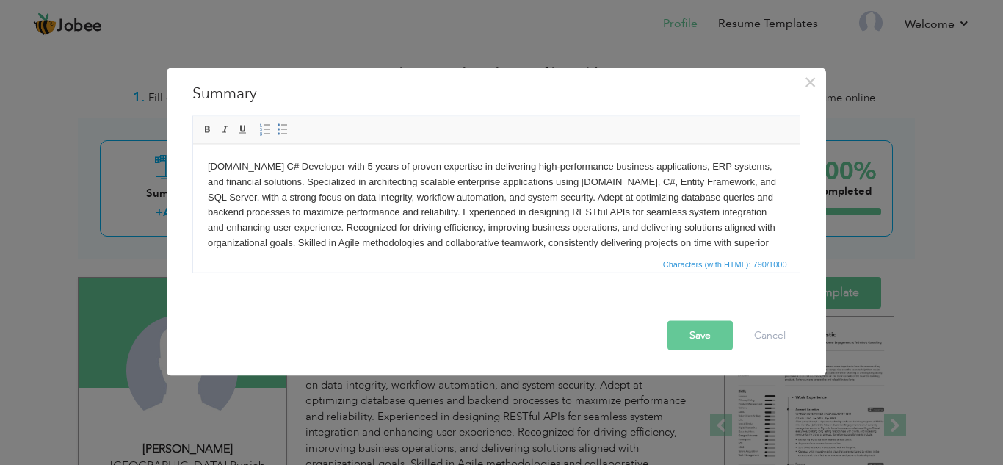
click at [332, 169] on body "ASP.NET C# Developer with 5 years of proven expertise in delivering high-perfor…" at bounding box center [495, 212] width 577 height 107
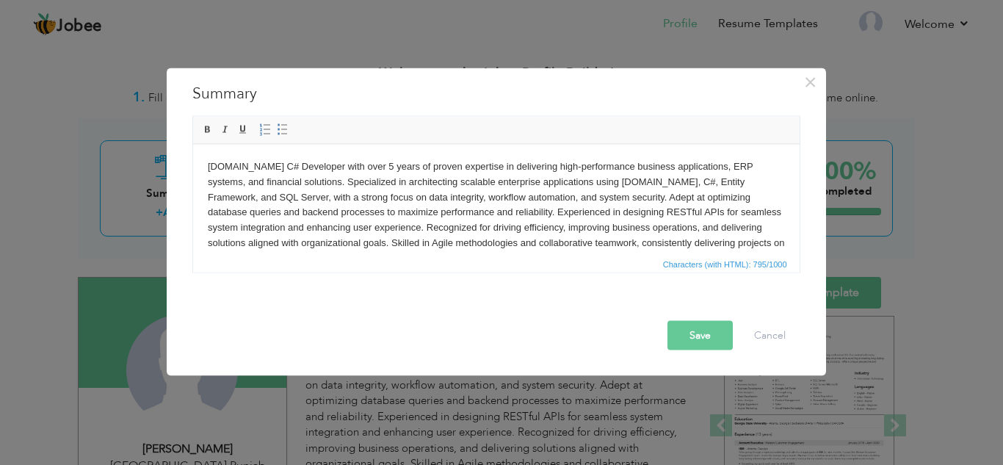
click at [702, 338] on button "Save" at bounding box center [700, 334] width 65 height 29
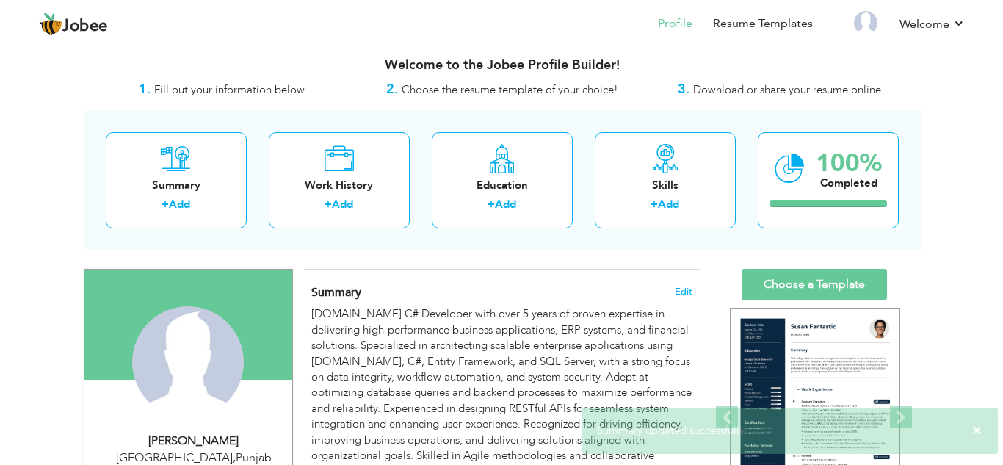
scroll to position [12, 0]
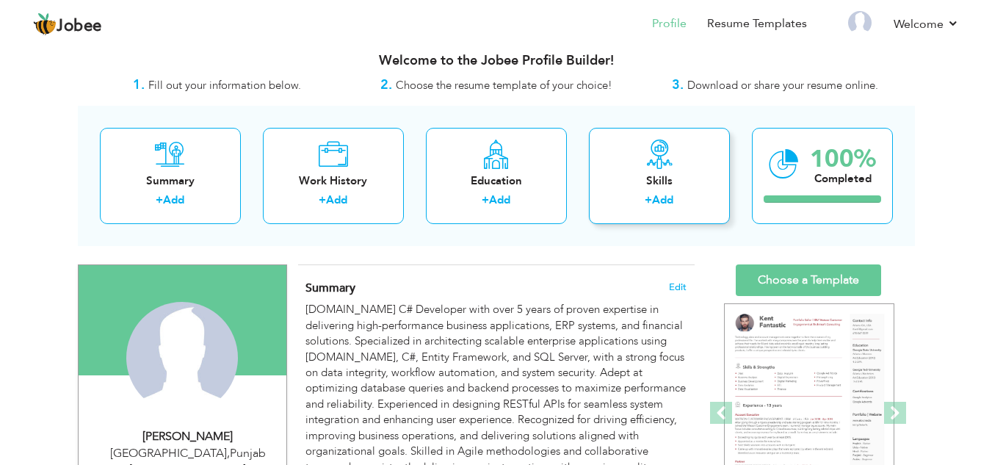
click at [630, 166] on div "Skills + Add" at bounding box center [659, 176] width 141 height 96
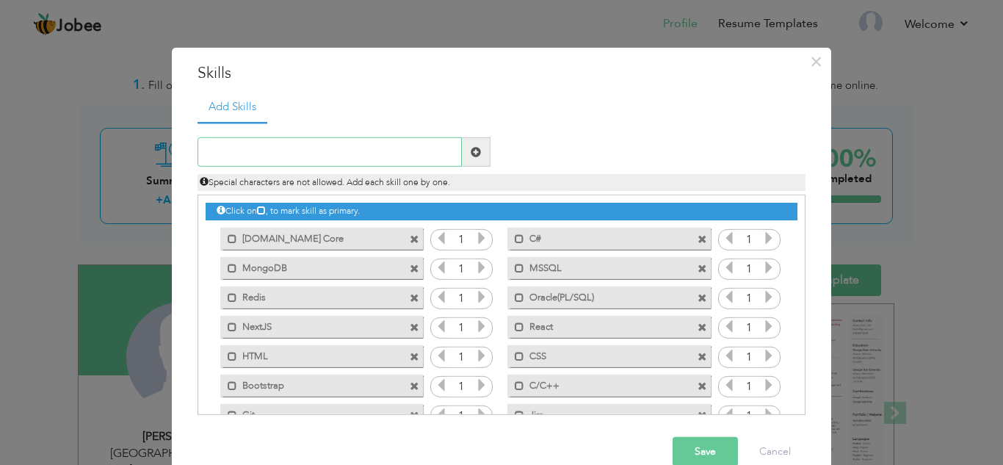
click at [336, 153] on input "text" at bounding box center [330, 151] width 264 height 29
click at [311, 239] on label "[DOMAIN_NAME] Core" at bounding box center [311, 236] width 148 height 18
click at [298, 239] on label "[DOMAIN_NAME] Core" at bounding box center [313, 236] width 146 height 18
click at [278, 152] on input "text" at bounding box center [330, 151] width 264 height 29
type input "MVC"
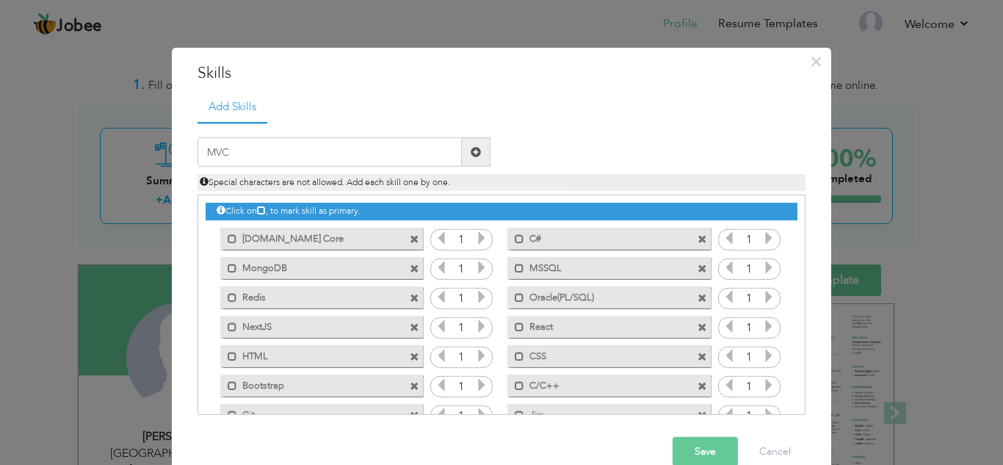
click at [477, 154] on span at bounding box center [476, 151] width 29 height 29
drag, startPoint x: 800, startPoint y: 307, endPoint x: 800, endPoint y: 361, distance: 53.6
click at [800, 362] on div "Click on , to mark skill as primary." at bounding box center [502, 305] width 608 height 220
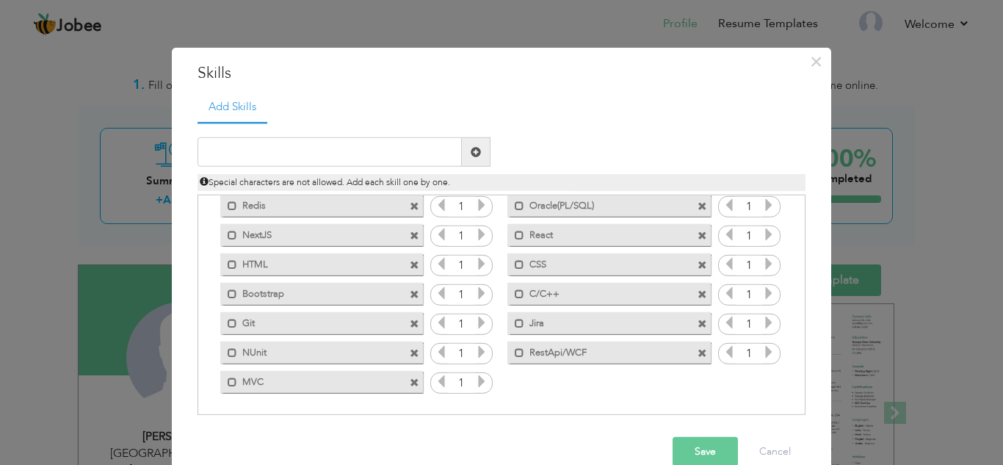
scroll to position [0, 0]
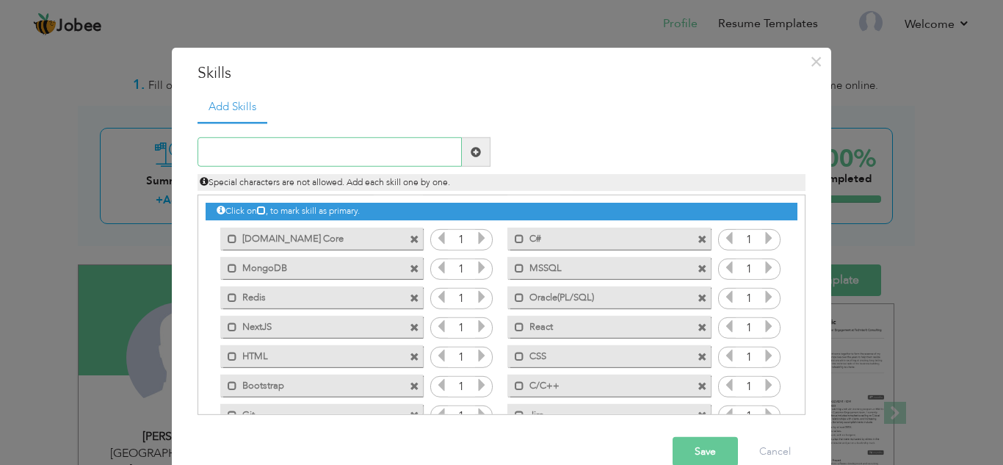
click at [289, 150] on input "text" at bounding box center [330, 151] width 264 height 29
drag, startPoint x: 275, startPoint y: 151, endPoint x: 176, endPoint y: 151, distance: 98.4
click at [176, 151] on div "× Skills Add Skills CRYSTAL Duplicate entry Mark as primary skill. 1 1" at bounding box center [502, 269] width 660 height 445
type input "CrystalReporting/RDLC Reporting"
click at [469, 159] on span at bounding box center [476, 151] width 29 height 29
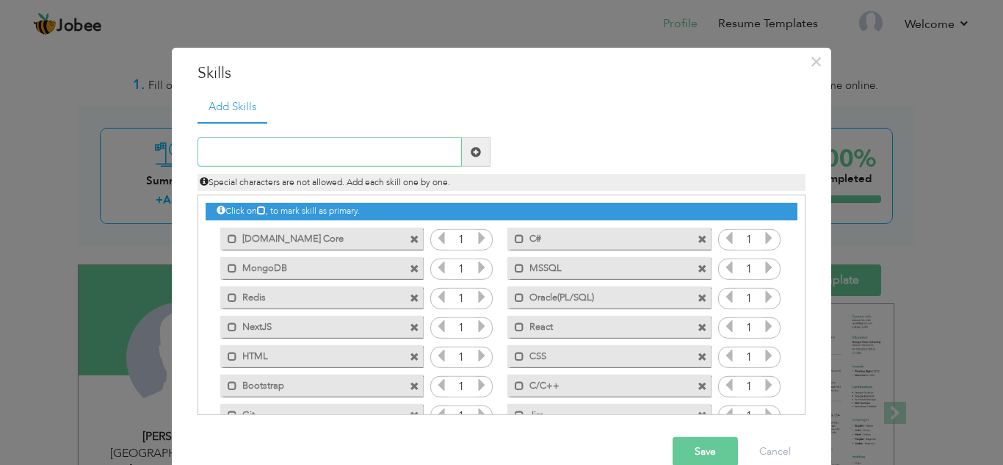
click at [383, 146] on input "text" at bounding box center [330, 151] width 264 height 29
type input "JWT"
click at [479, 152] on span at bounding box center [476, 151] width 29 height 29
click at [364, 151] on input "text" at bounding box center [330, 151] width 264 height 29
type input "LINQ"
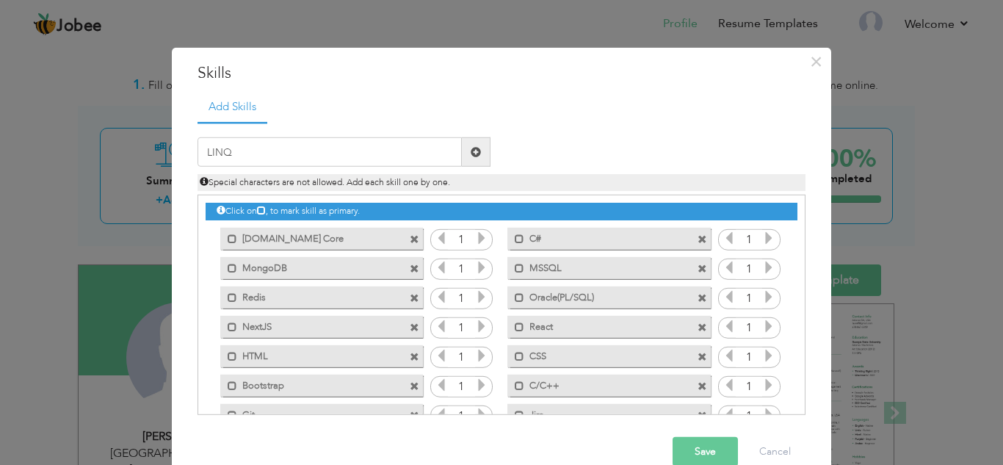
click at [472, 151] on span at bounding box center [476, 152] width 10 height 10
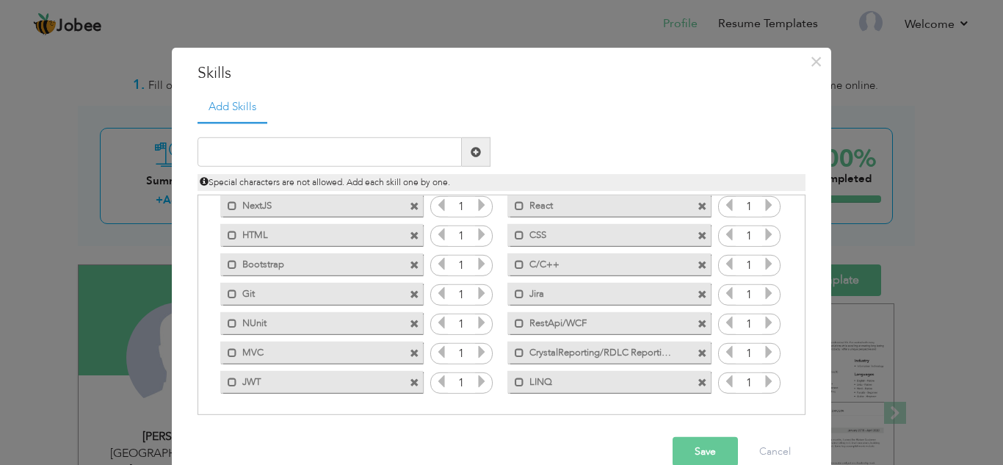
click at [410, 358] on span at bounding box center [415, 353] width 10 height 10
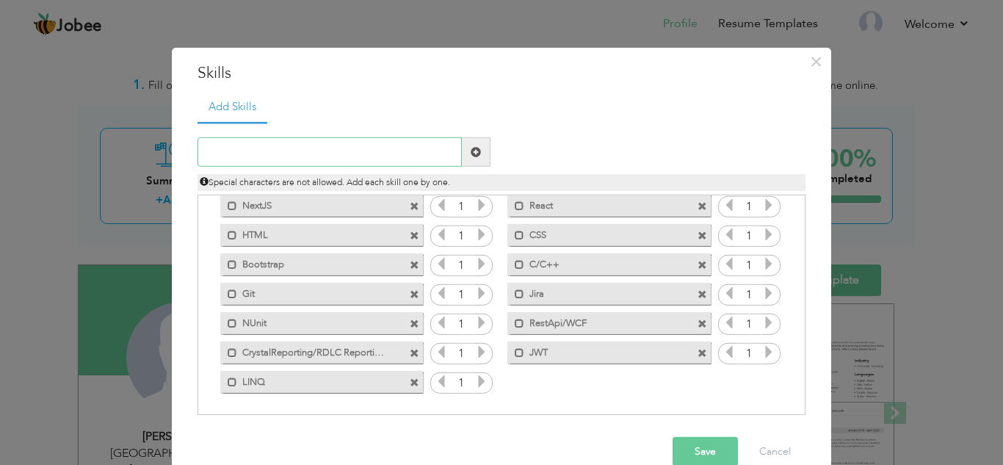
click at [278, 155] on input "text" at bounding box center [330, 151] width 264 height 29
type input "[DOMAIN_NAME] MVC"
click at [471, 157] on span at bounding box center [476, 152] width 10 height 10
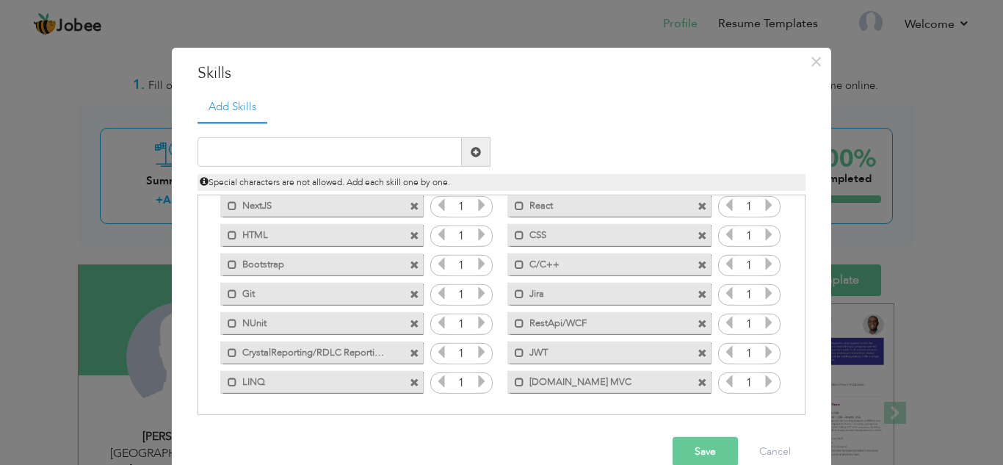
drag, startPoint x: 568, startPoint y: 385, endPoint x: 561, endPoint y: 284, distance: 101.6
click at [561, 284] on div "Click on , to mark skill as primary. Mark as primary skill. Asp.net Core 1 C# 1…" at bounding box center [502, 235] width 592 height 322
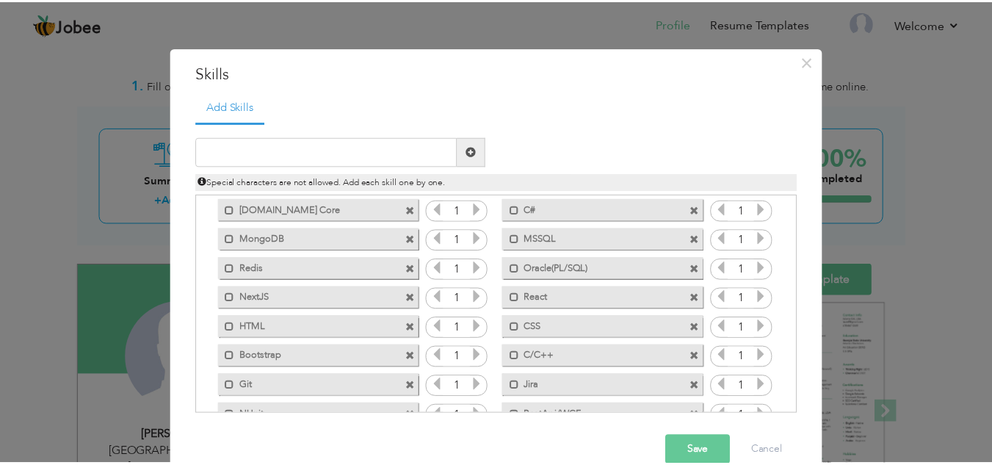
scroll to position [0, 0]
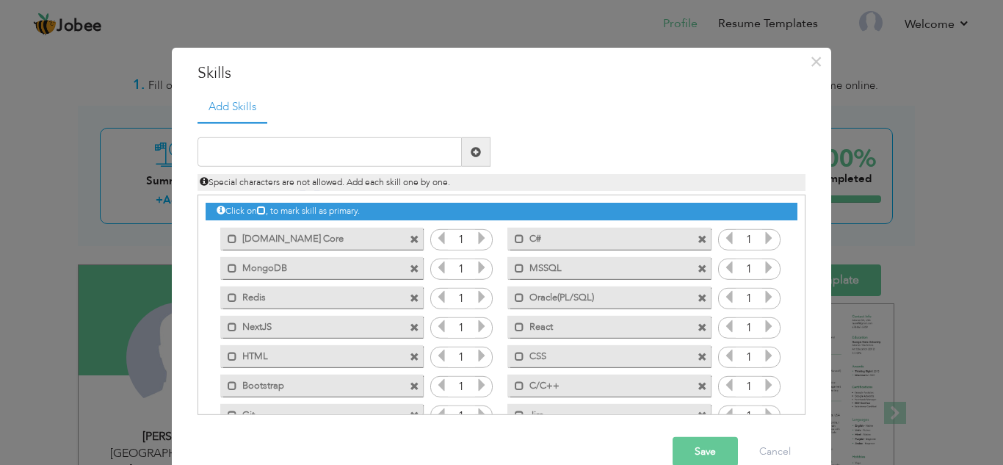
click at [698, 447] on button "Save" at bounding box center [705, 451] width 65 height 29
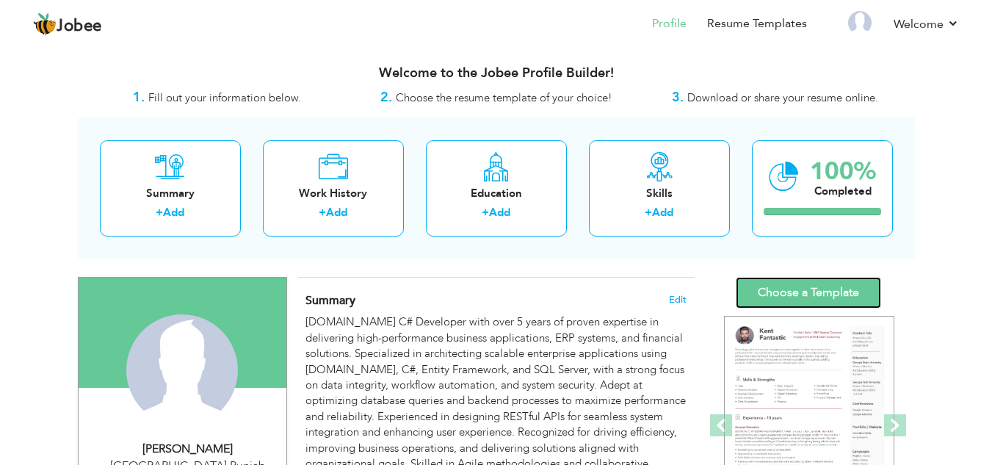
click at [819, 281] on link "Choose a Template" at bounding box center [808, 293] width 145 height 32
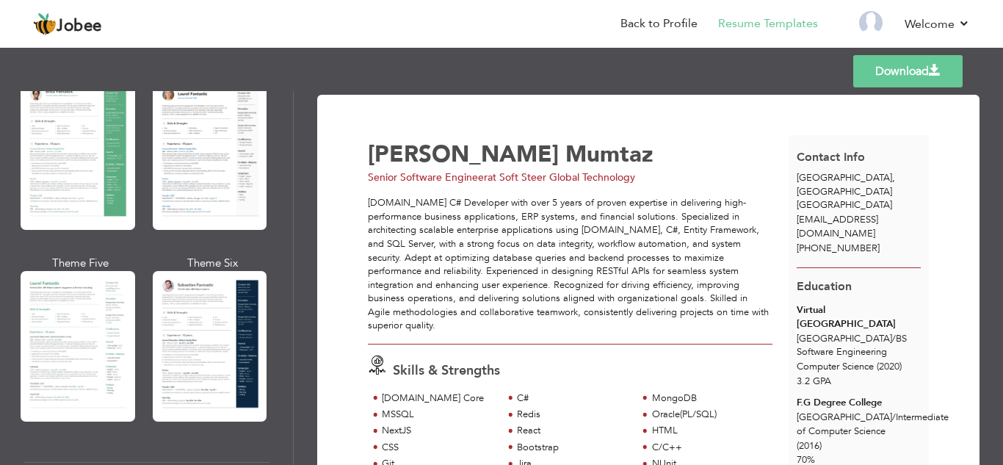
scroll to position [314, 0]
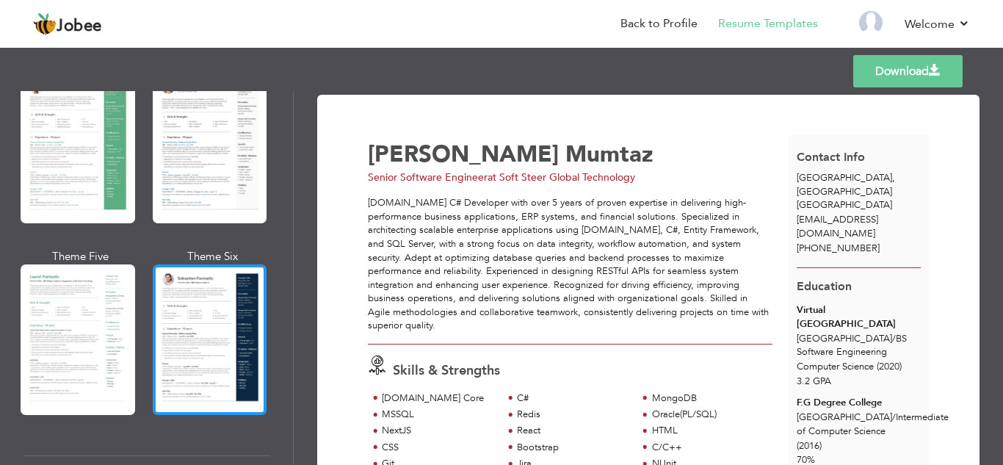
click at [210, 346] on div at bounding box center [210, 339] width 115 height 151
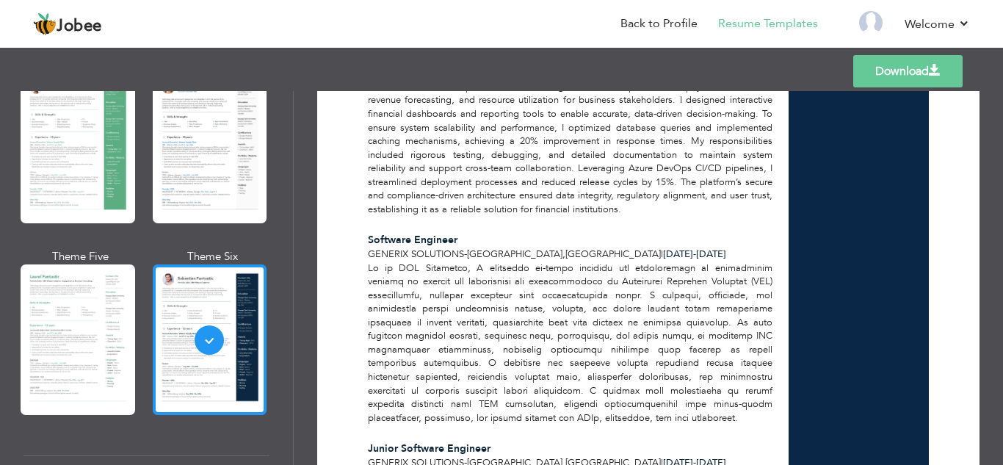
scroll to position [0, 0]
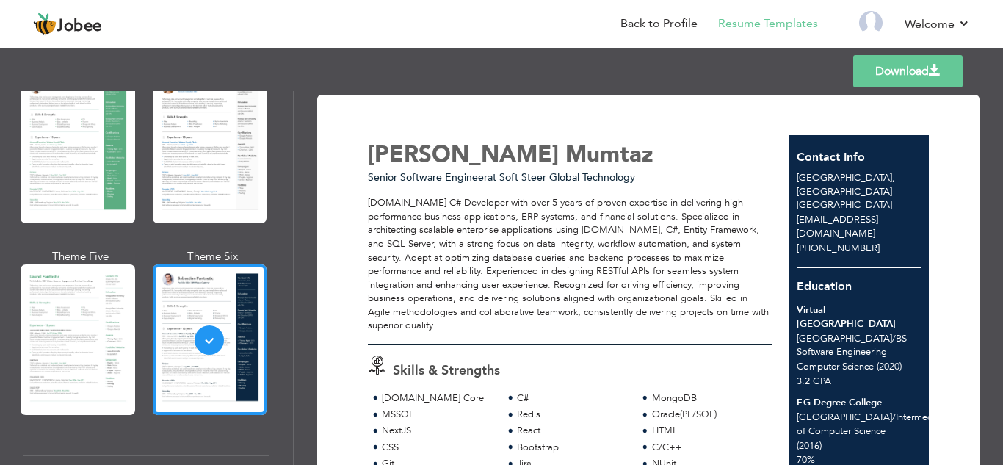
click at [918, 82] on link "Download" at bounding box center [908, 71] width 109 height 32
click at [664, 22] on link "Back to Profile" at bounding box center [659, 23] width 77 height 17
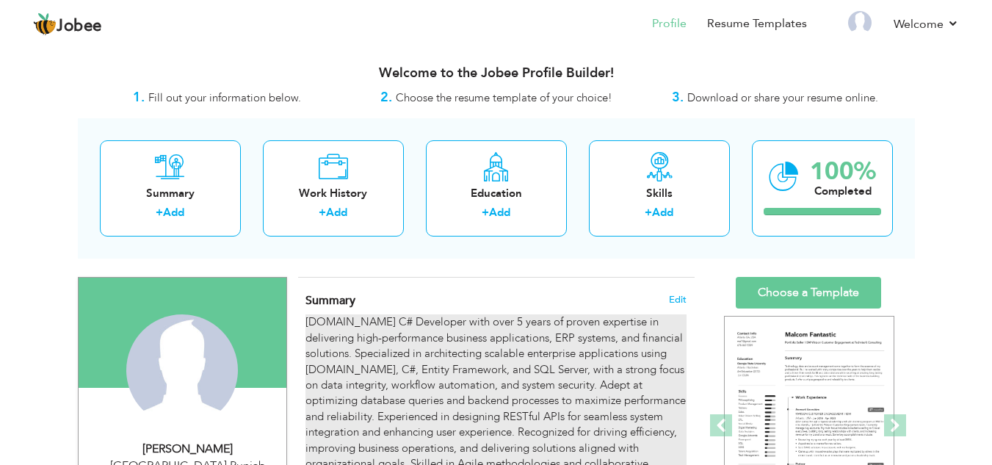
click at [608, 350] on div "[DOMAIN_NAME] C# Developer with over 5 years of proven expertise in delivering …" at bounding box center [496, 400] width 381 height 173
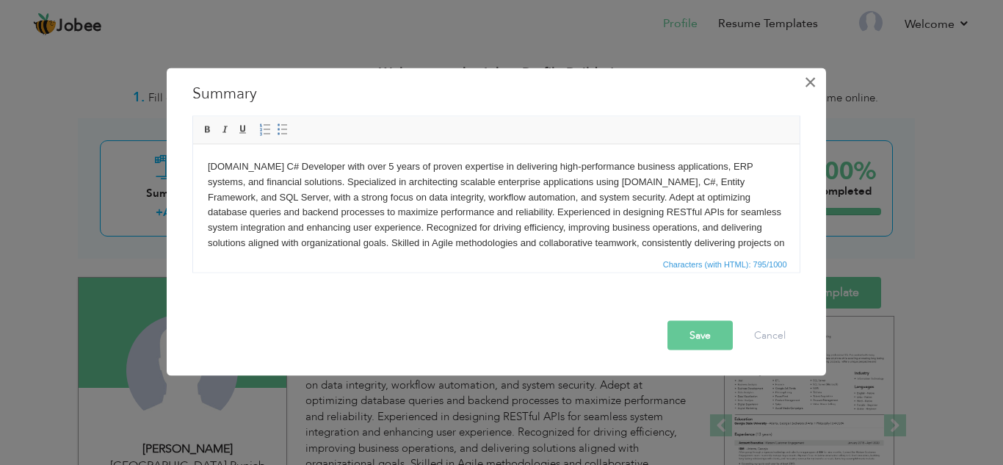
click at [812, 84] on span "×" at bounding box center [810, 81] width 12 height 26
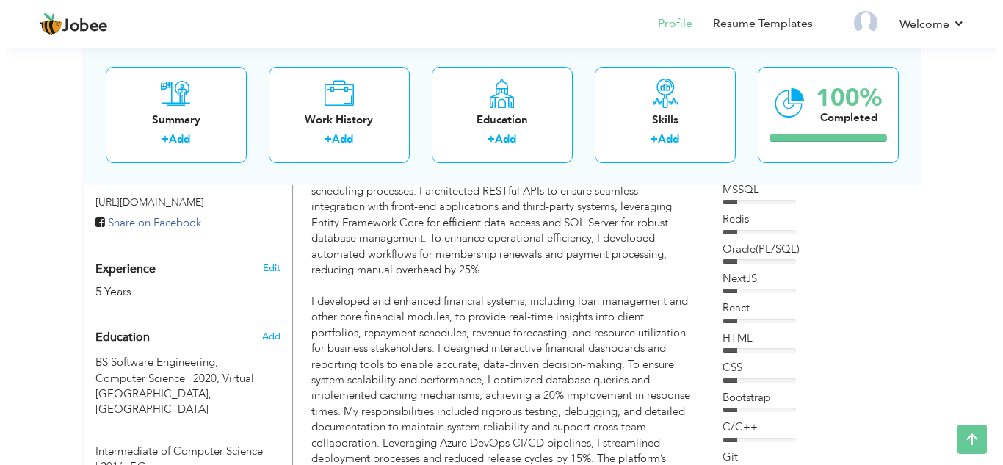
scroll to position [484, 0]
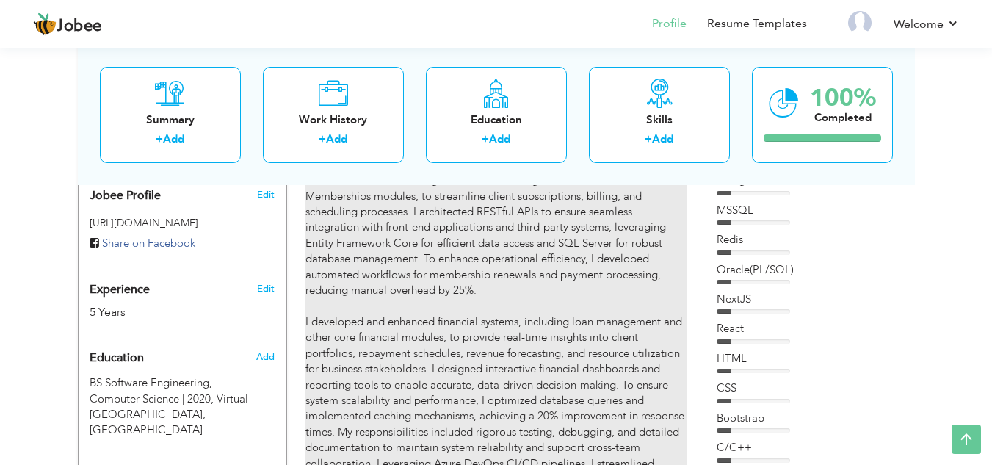
click at [485, 228] on p "As a Senior Software Engineer, I led the development of the Welllyx platform, a…" at bounding box center [496, 330] width 381 height 409
type input "Senior Software Engineer"
type input "Soft Steer Global Technology"
type input "11/2022"
type input "[GEOGRAPHIC_DATA]"
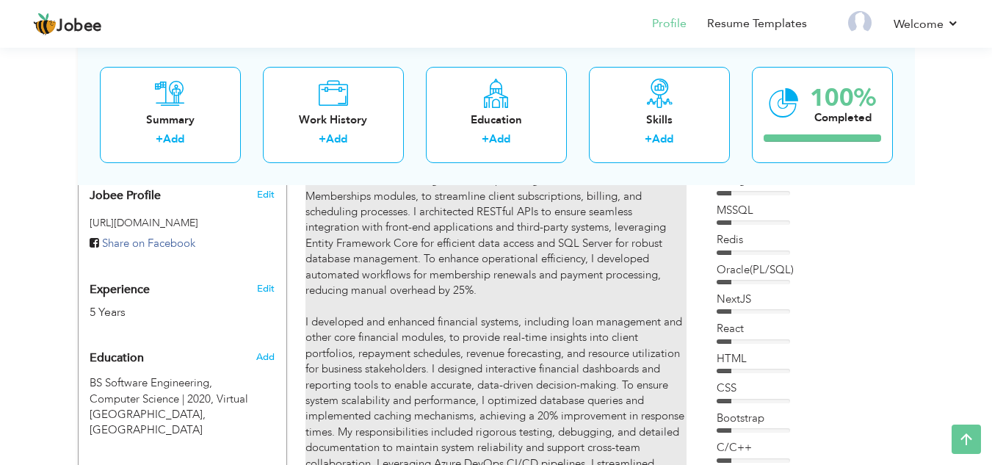
type input "[GEOGRAPHIC_DATA]"
checkbox input "true"
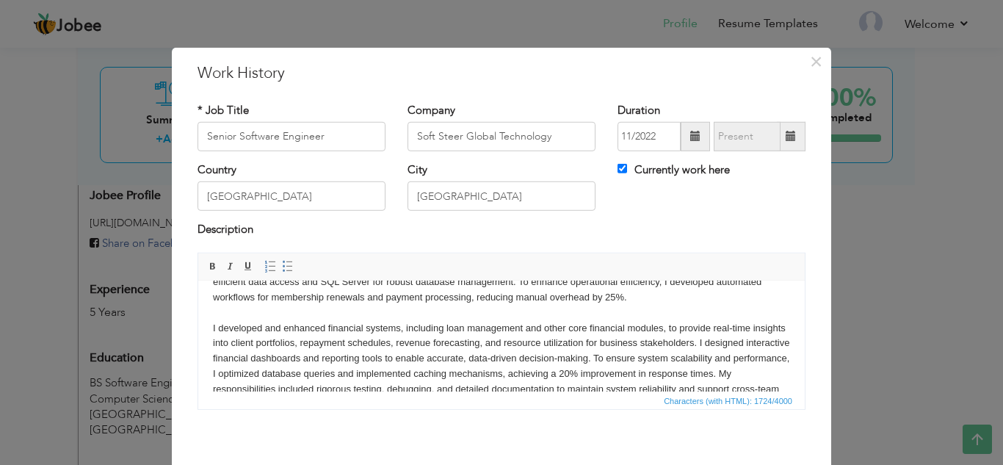
scroll to position [96, 0]
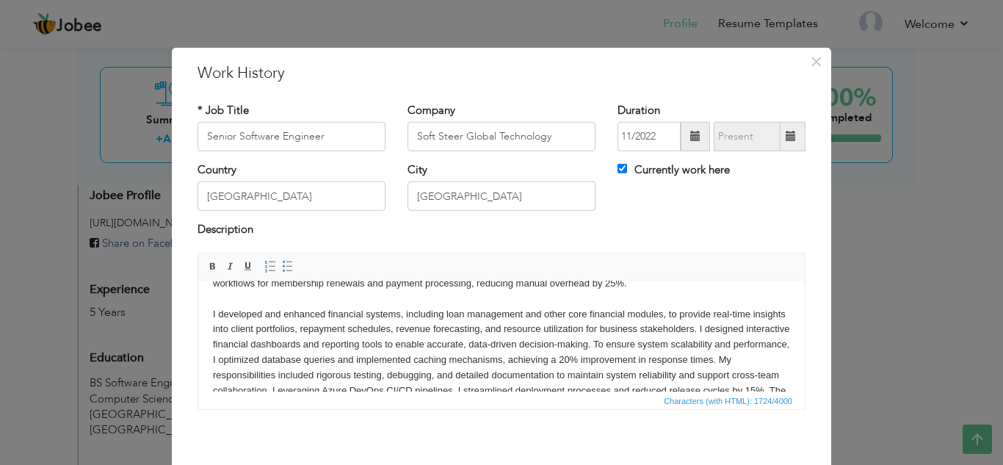
click at [213, 312] on p "As a Senior Software Engineer, I led the development of the Welllyx platform, a…" at bounding box center [501, 313] width 577 height 229
click at [246, 312] on p "As a Senior Software Engineer, I led the development of the Welllyx platform, a…" at bounding box center [501, 313] width 577 height 229
drag, startPoint x: 248, startPoint y: 315, endPoint x: 204, endPoint y: 315, distance: 44.1
click at [204, 315] on html "As a Senior Software Engineer, I led the development of the Welllyx platform, a…" at bounding box center [501, 313] width 607 height 259
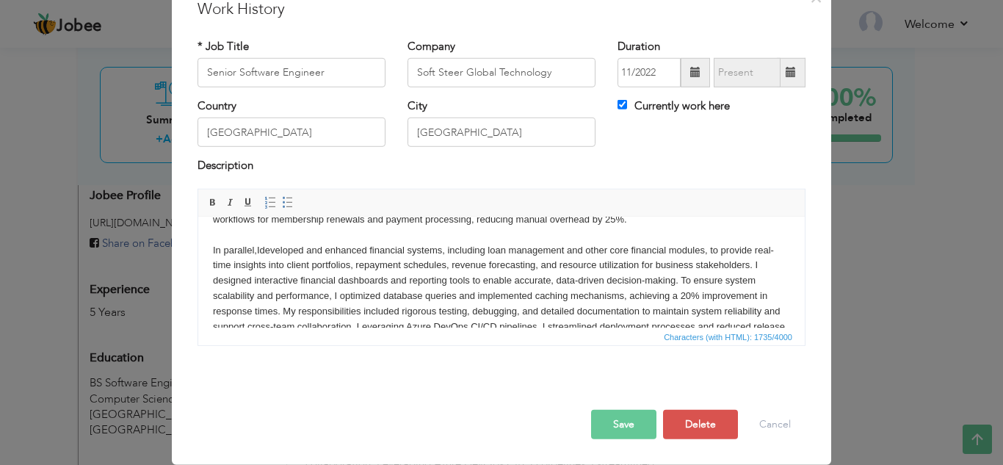
click at [607, 426] on button "Save" at bounding box center [623, 424] width 65 height 29
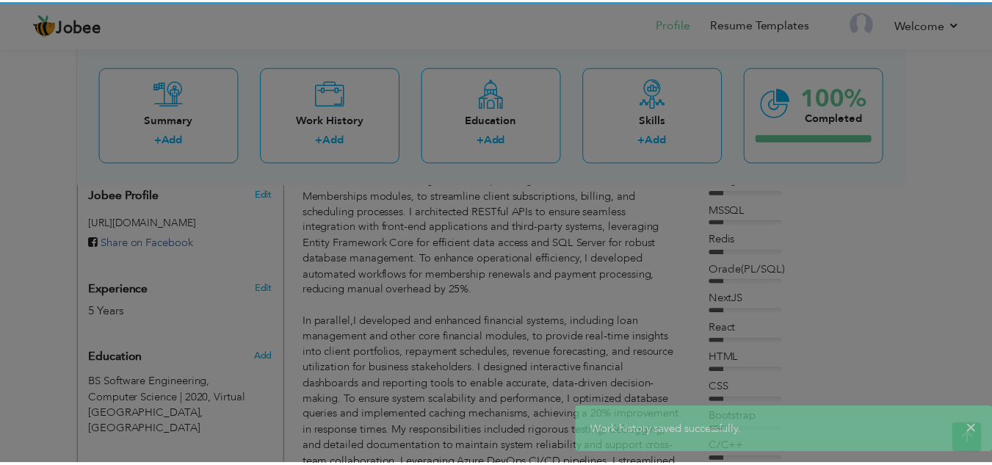
scroll to position [0, 0]
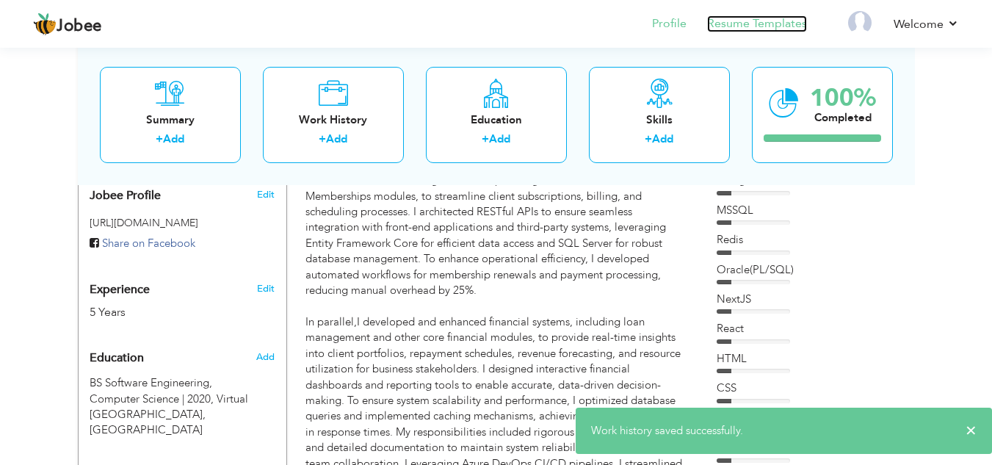
click at [768, 24] on link "Resume Templates" at bounding box center [757, 23] width 100 height 17
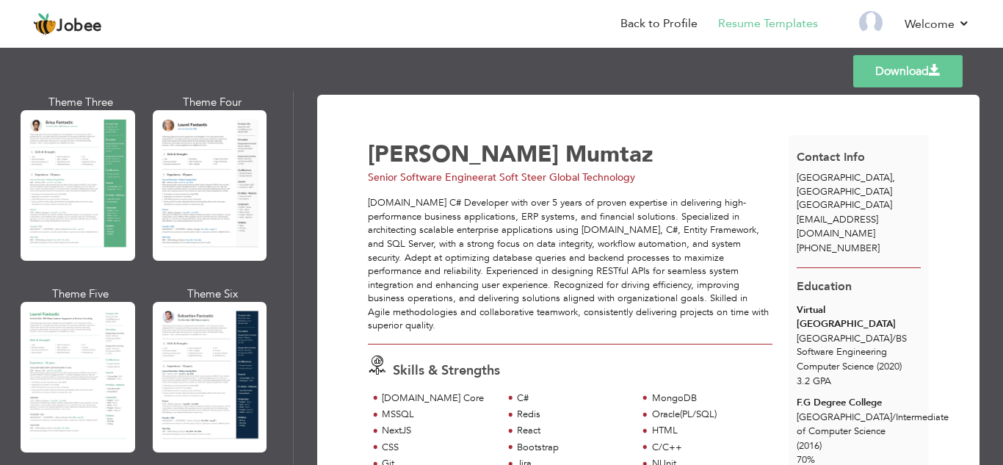
scroll to position [281, 0]
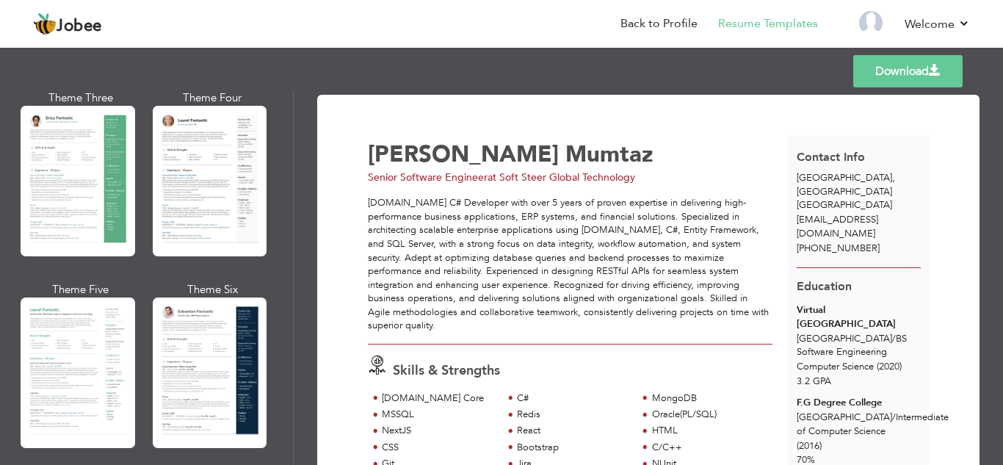
click at [187, 184] on div "Professional Themes Theme One Theme Two Theme Three Theme Four" at bounding box center [501, 278] width 1003 height 374
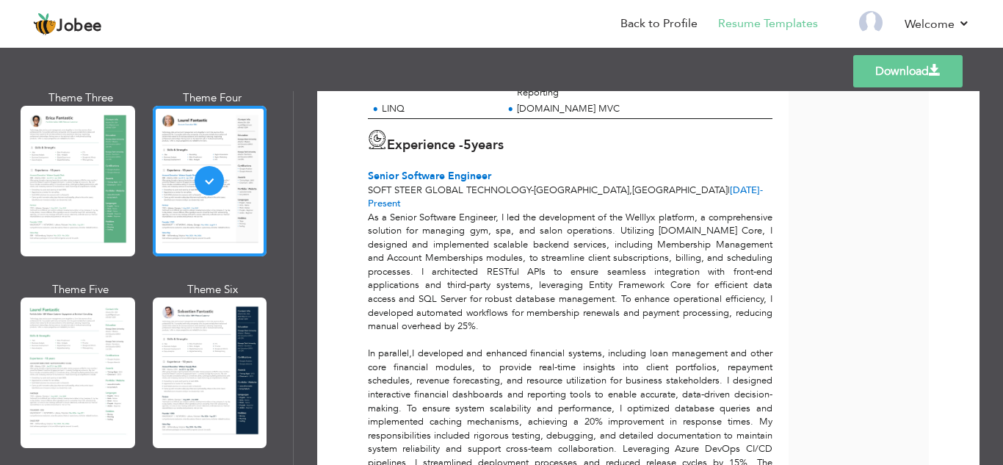
scroll to position [0, 0]
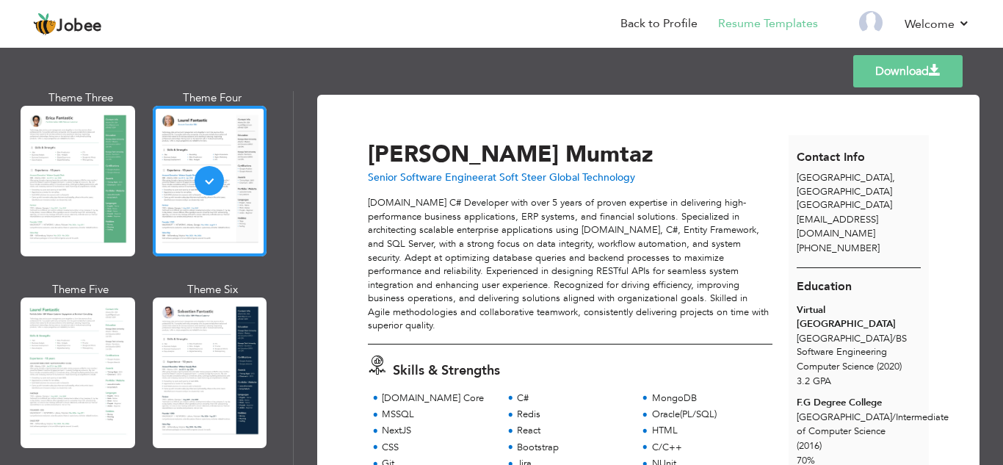
click at [146, 339] on div "Theme One Theme Two Theme Three Theme Four" at bounding box center [147, 185] width 246 height 575
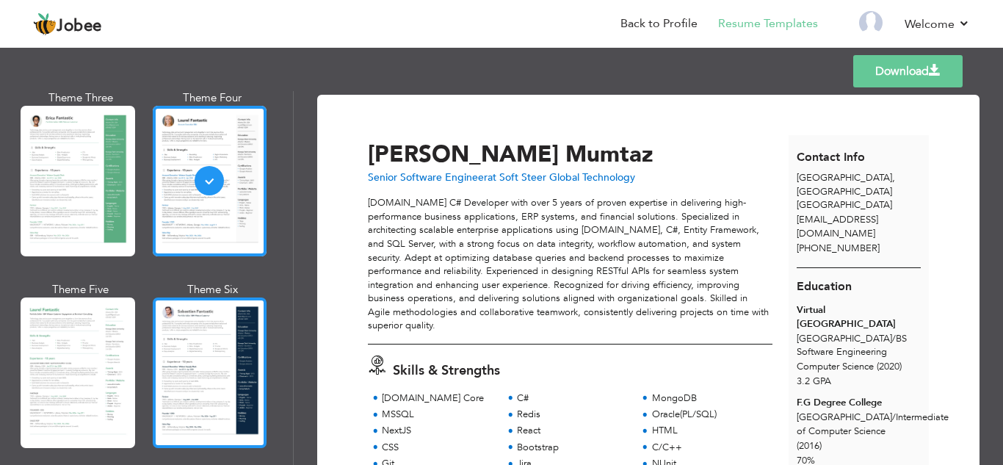
click at [187, 354] on div at bounding box center [210, 373] width 115 height 151
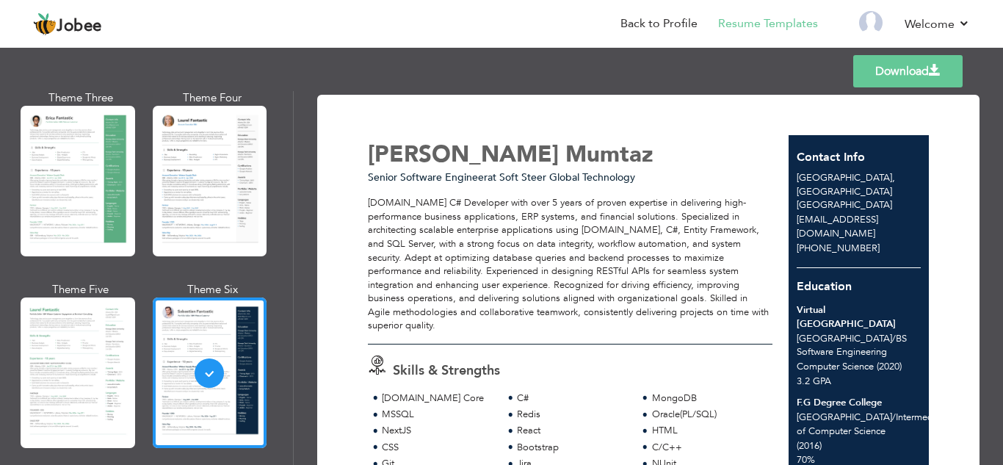
click at [925, 61] on link "Download" at bounding box center [908, 71] width 109 height 32
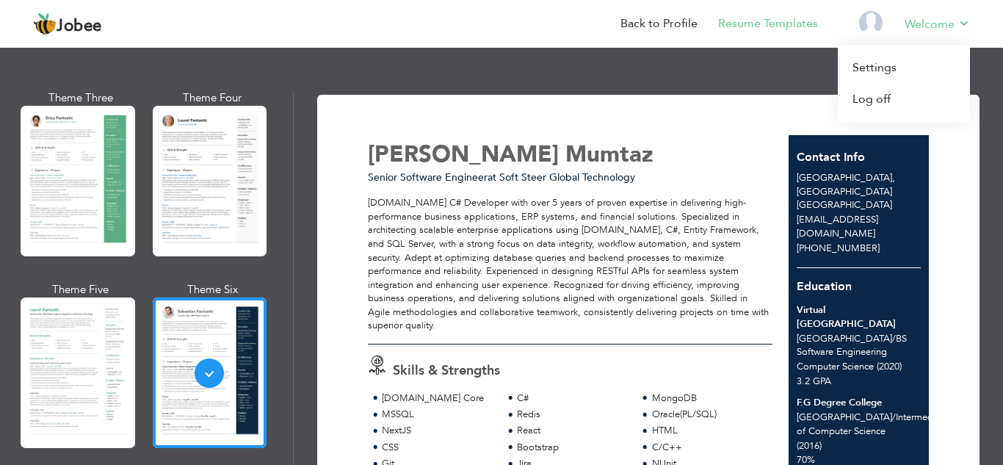
click at [945, 35] on li "Welcome Settings Log off" at bounding box center [927, 25] width 86 height 40
